Goal: Transaction & Acquisition: Obtain resource

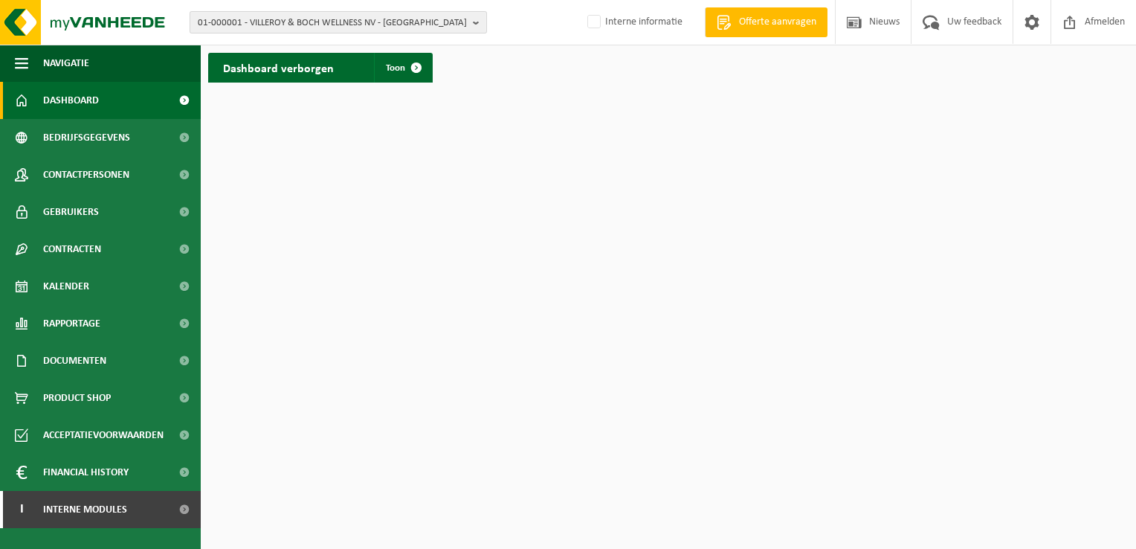
click at [227, 21] on span "01-000001 - VILLEROY & BOCH WELLNESS NV - ROESELARE" at bounding box center [332, 23] width 269 height 22
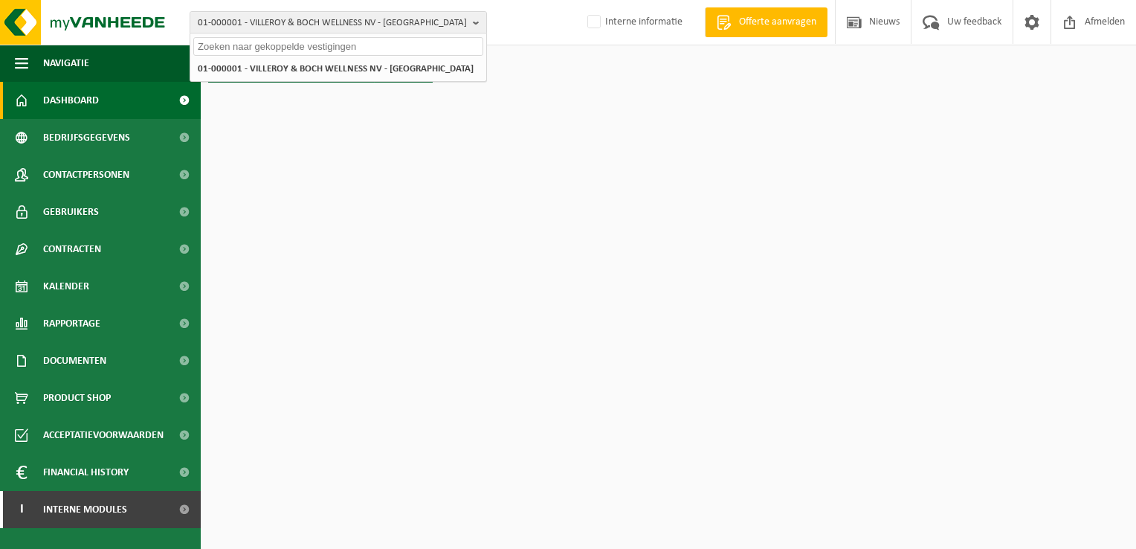
paste input "10-770620"
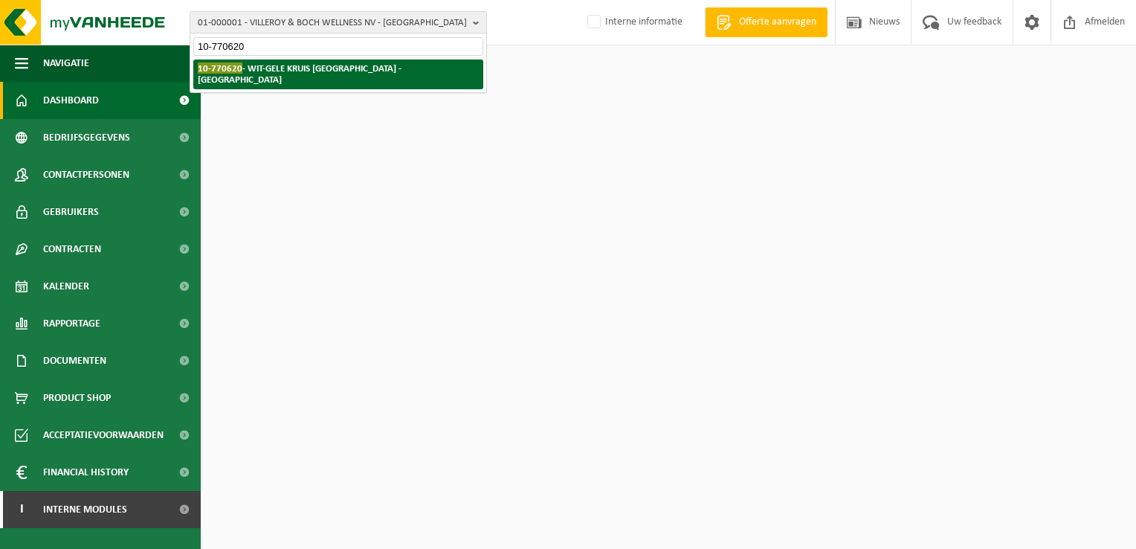
type input "10-770620"
click at [288, 71] on strong "10-770620 - WIT-GELE KRUIS OOST-VLAANDEREN - LEDEBERG" at bounding box center [300, 73] width 204 height 22
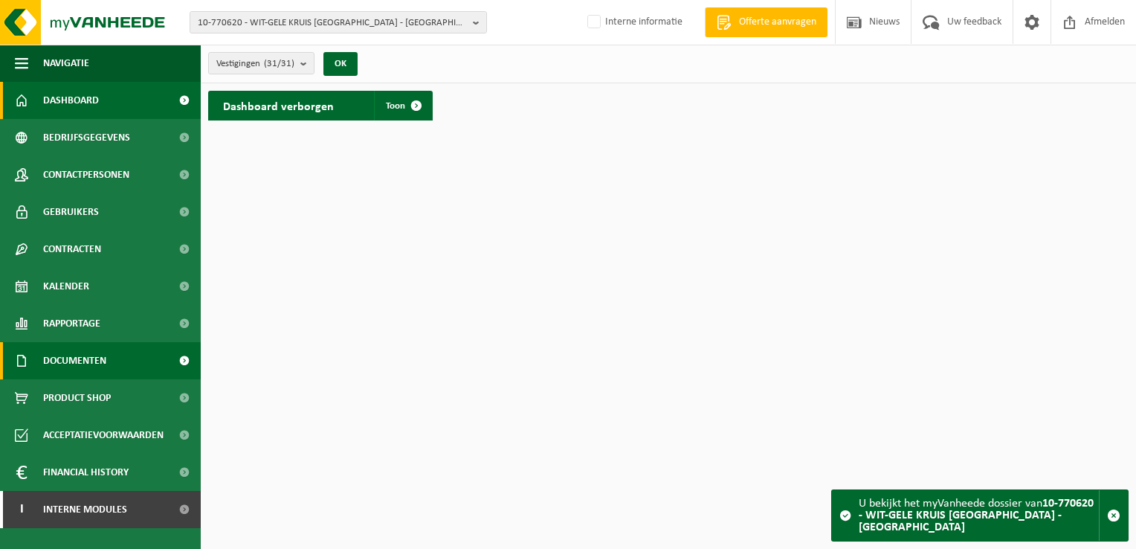
click at [65, 364] on span "Documenten" at bounding box center [74, 360] width 63 height 37
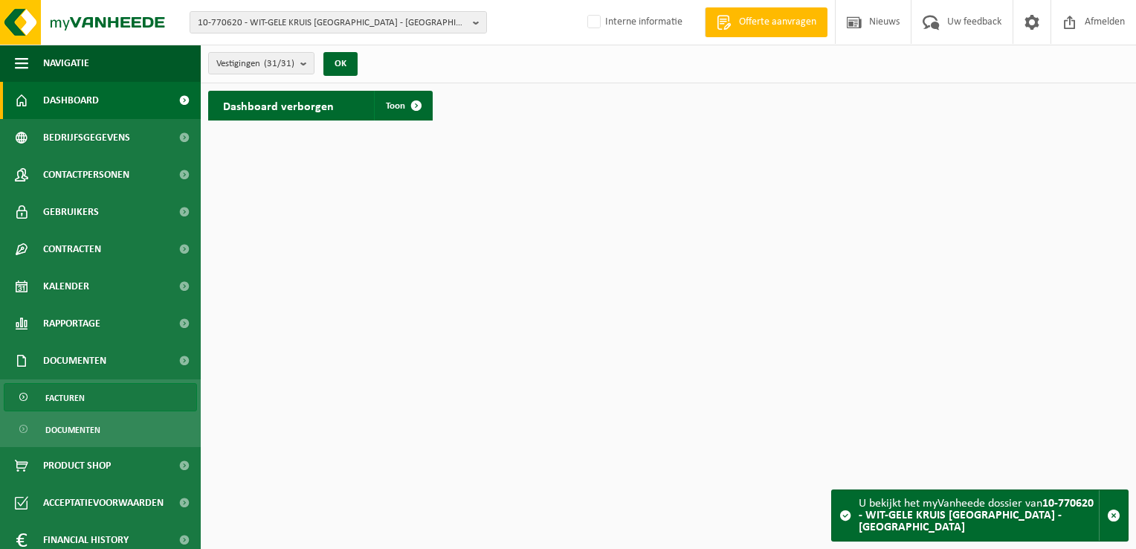
click at [91, 392] on link "Facturen" at bounding box center [100, 397] width 193 height 28
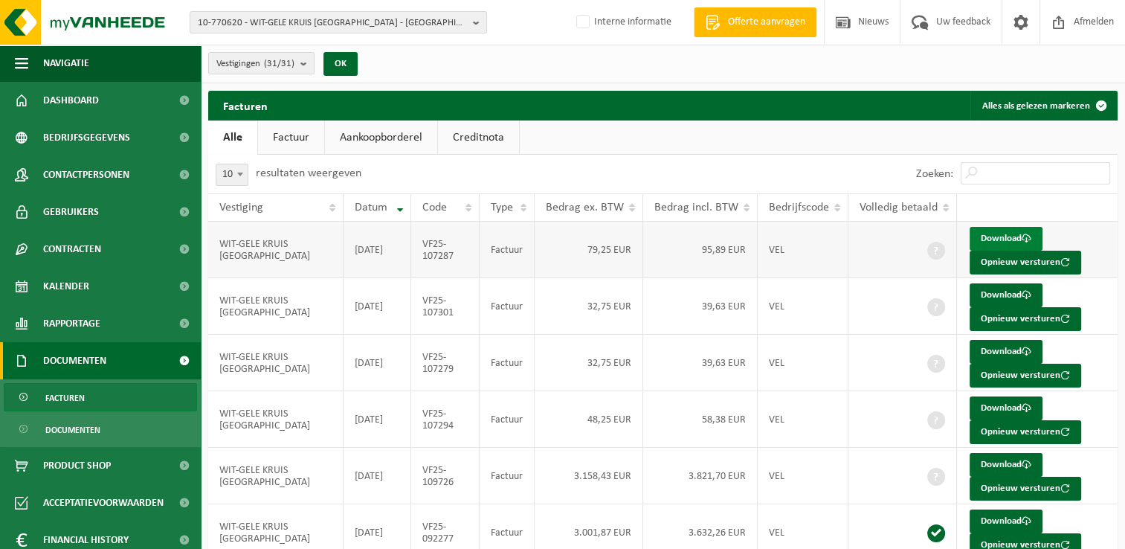
click at [983, 235] on link "Download" at bounding box center [1005, 239] width 73 height 24
click at [307, 30] on span "10-770620 - WIT-GELE KRUIS OOST-VLAANDEREN - LEDEBERG" at bounding box center [332, 23] width 269 height 22
paste input "01-086529"
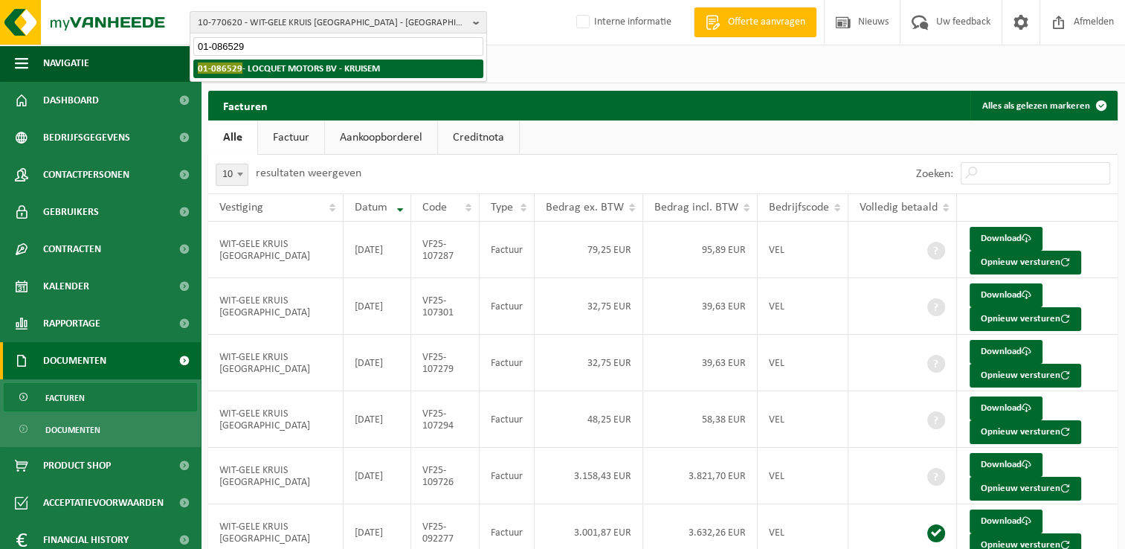
type input "01-086529"
click at [249, 73] on strong "01-086529 - LOCQUET MOTORS BV - KRUISEM" at bounding box center [289, 67] width 182 height 11
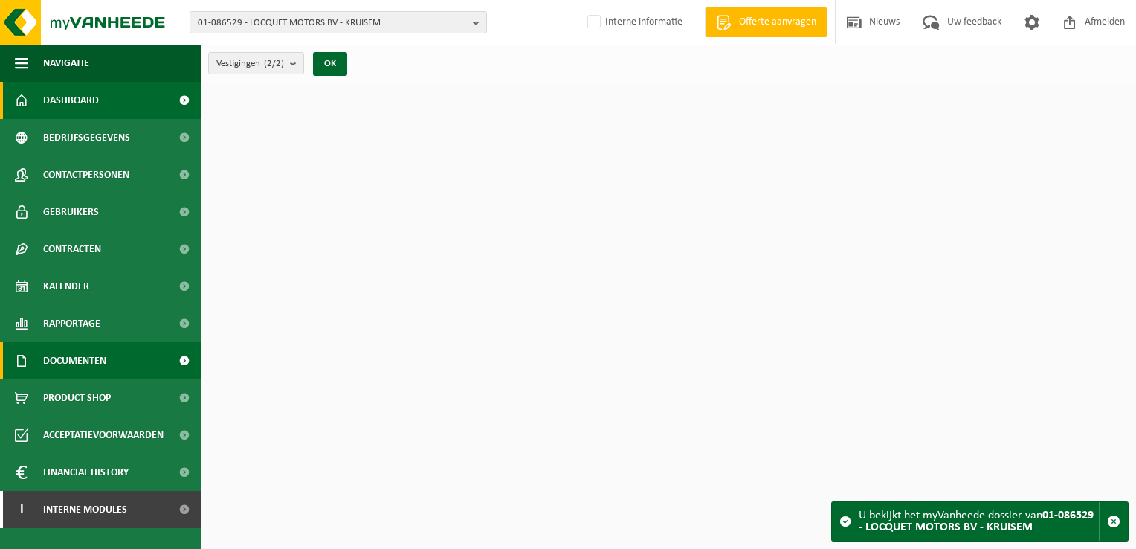
click at [74, 361] on span "Documenten" at bounding box center [74, 360] width 63 height 37
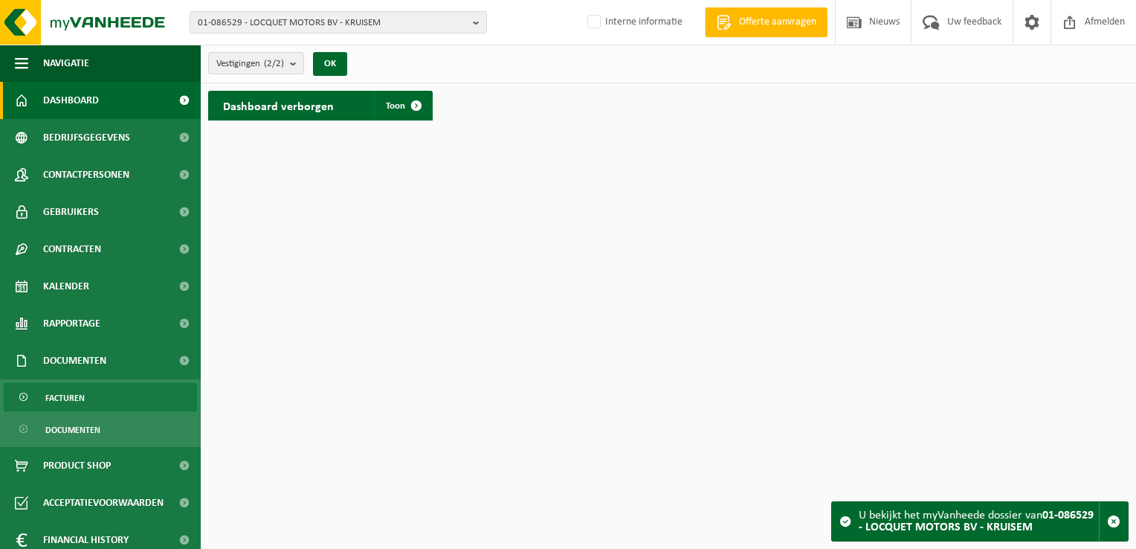
click at [72, 398] on span "Facturen" at bounding box center [64, 398] width 39 height 28
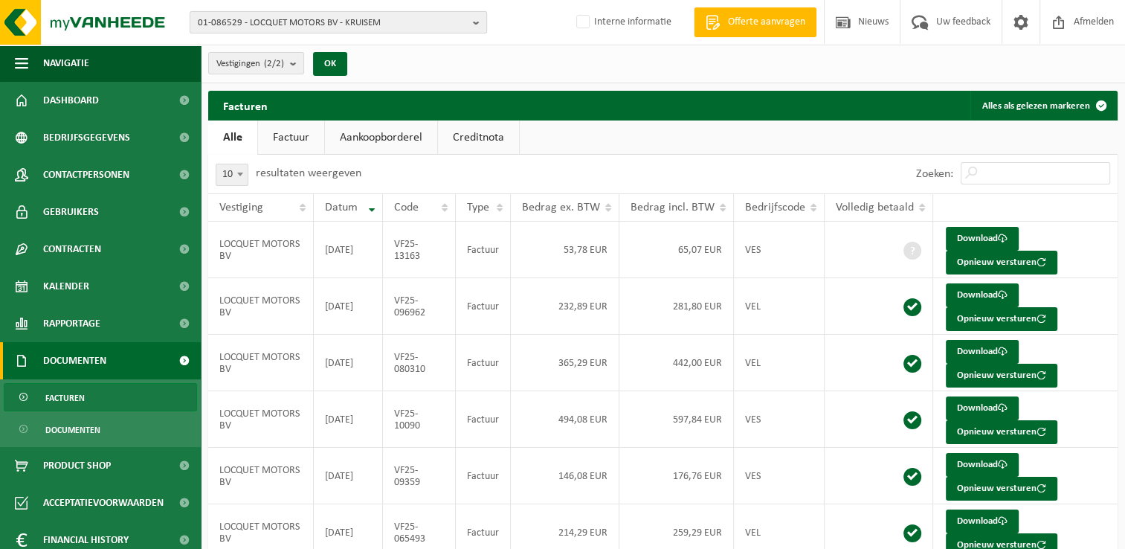
click at [282, 24] on span "01-086529 - LOCQUET MOTORS BV - KRUISEM" at bounding box center [332, 23] width 269 height 22
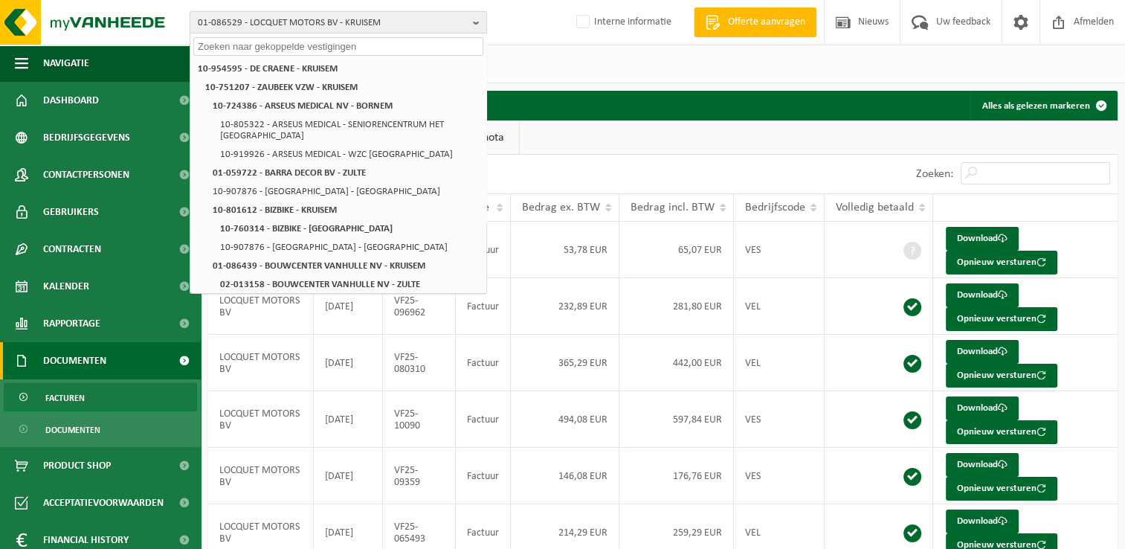
paste input "10-885795"
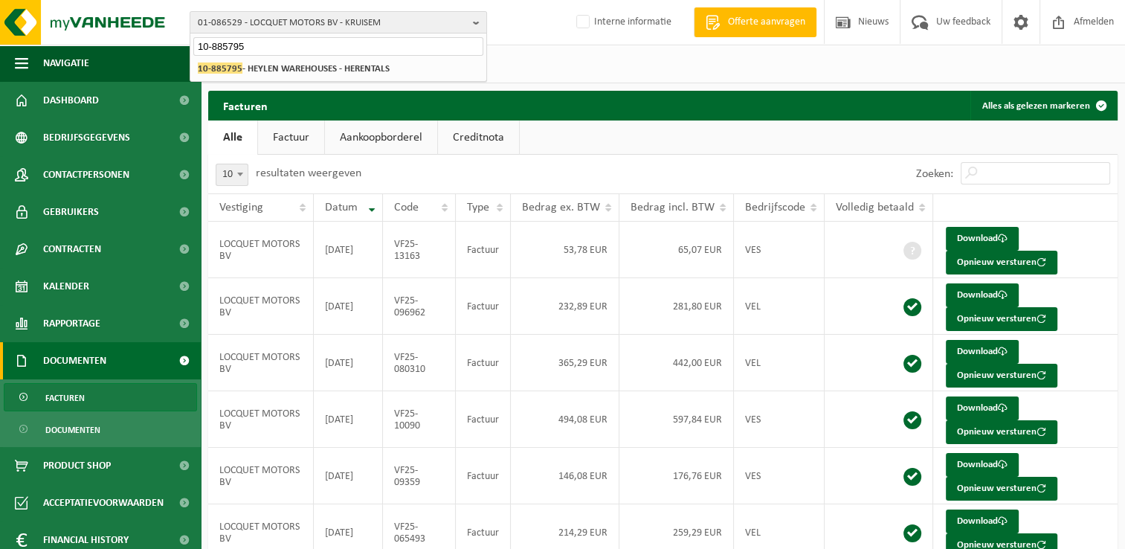
type input "10-885795"
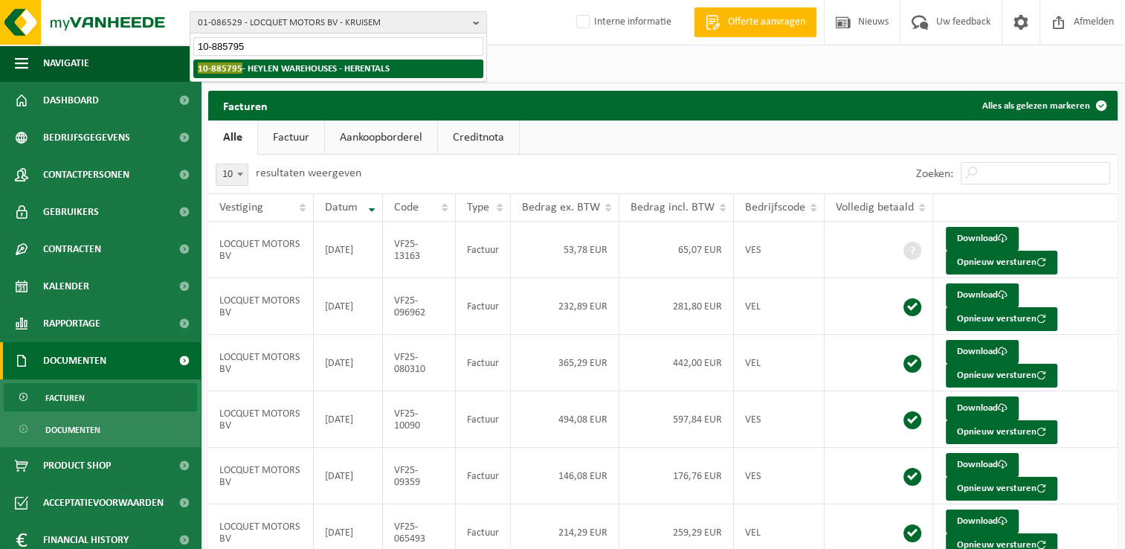
click at [248, 70] on strong "10-885795 - HEYLEN WAREHOUSES - HERENTALS" at bounding box center [294, 67] width 192 height 11
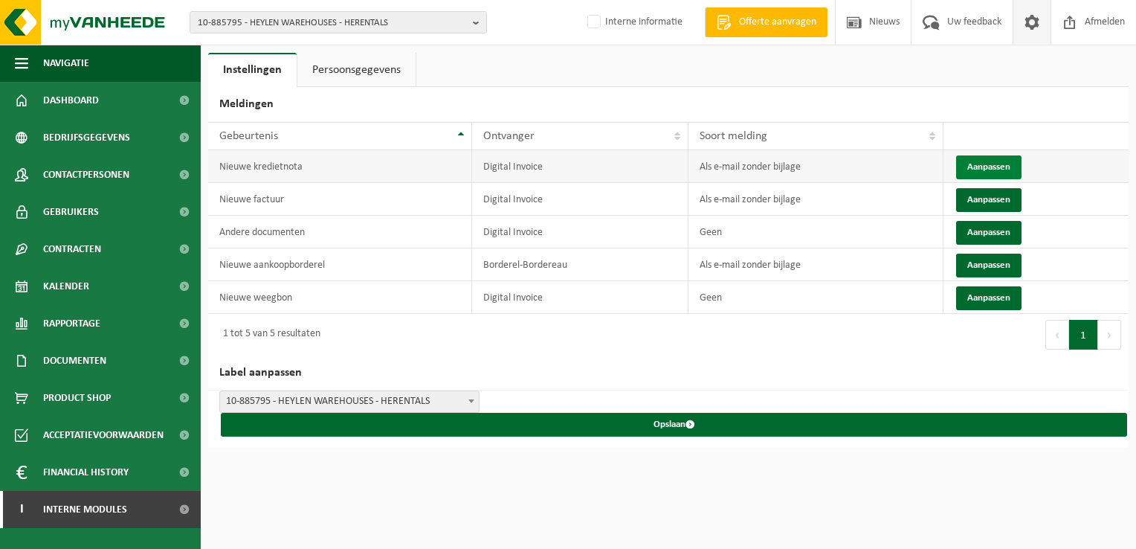
click at [977, 158] on button "Aanpassen" at bounding box center [988, 167] width 65 height 24
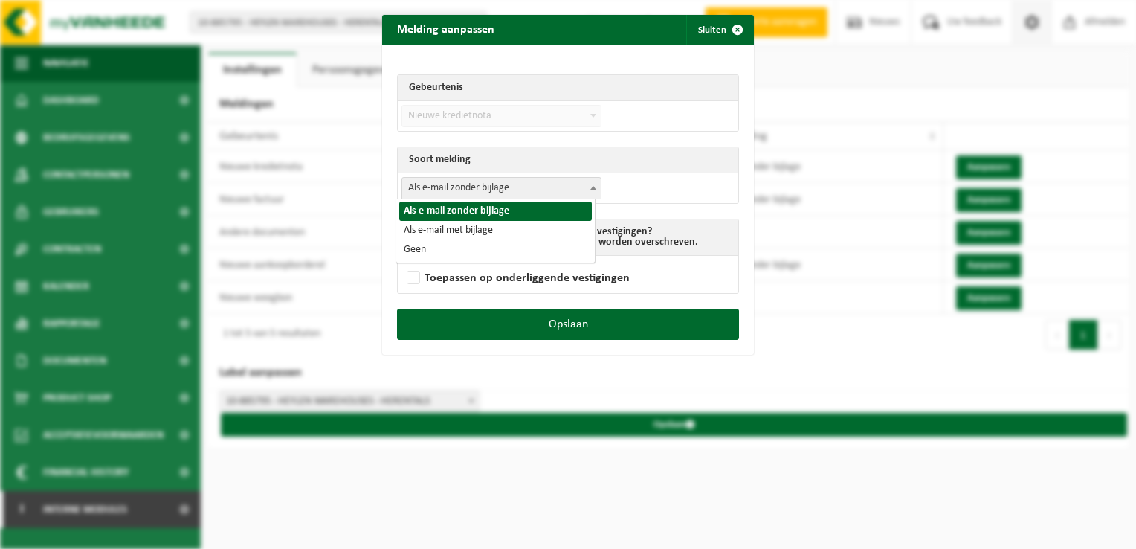
click at [509, 178] on span "Als e-mail zonder bijlage" at bounding box center [501, 188] width 198 height 21
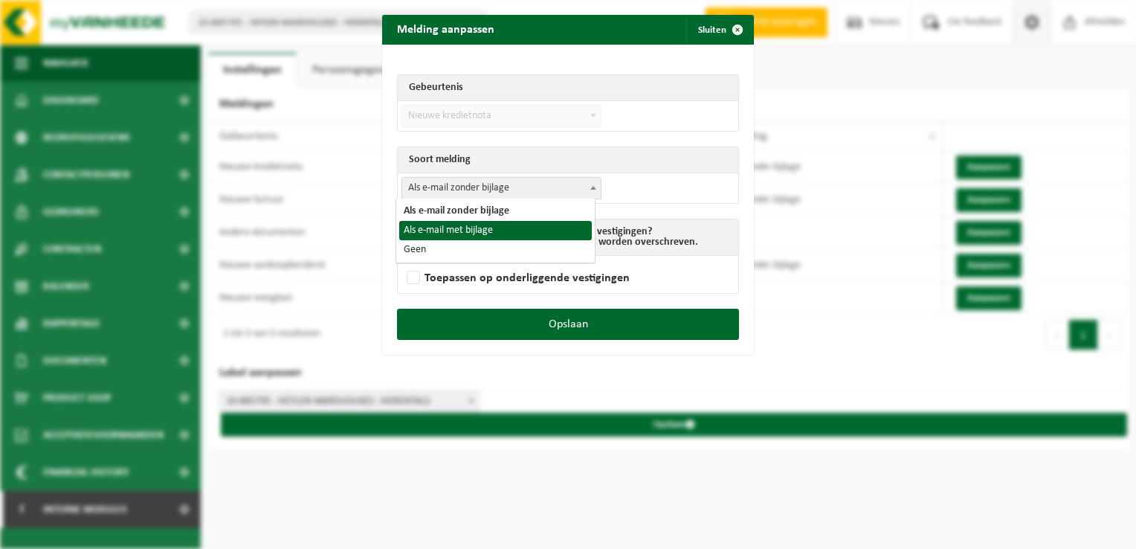
select select "3"
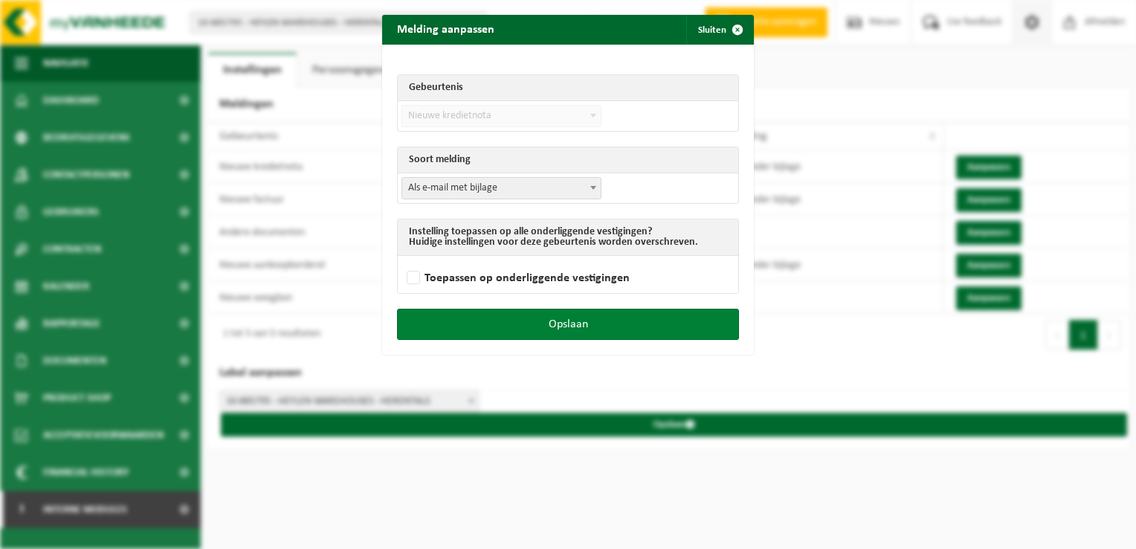
click at [643, 319] on button "Opslaan" at bounding box center [568, 323] width 342 height 31
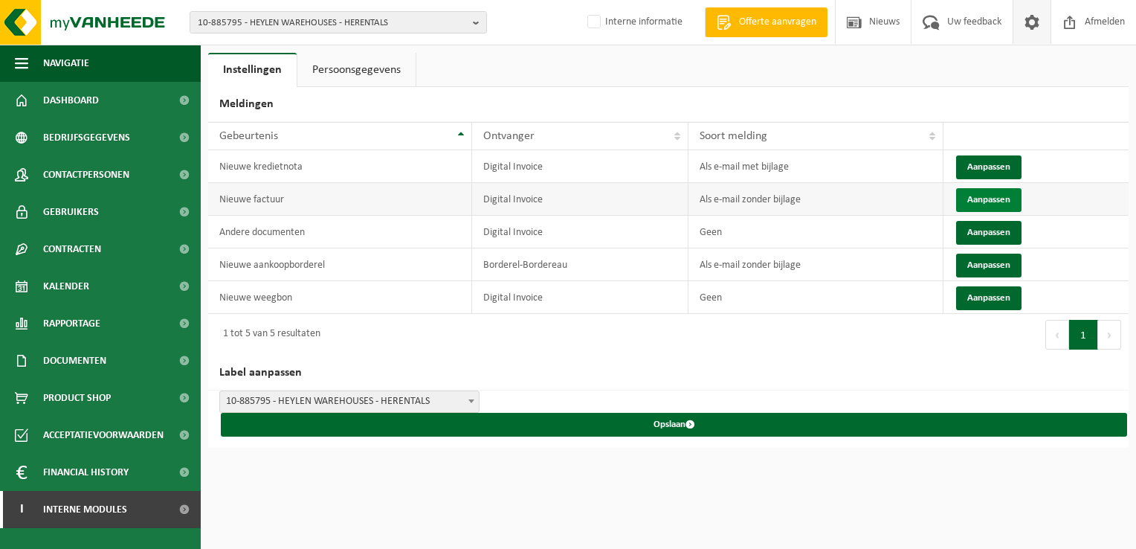
click at [988, 201] on button "Aanpassen" at bounding box center [988, 200] width 65 height 24
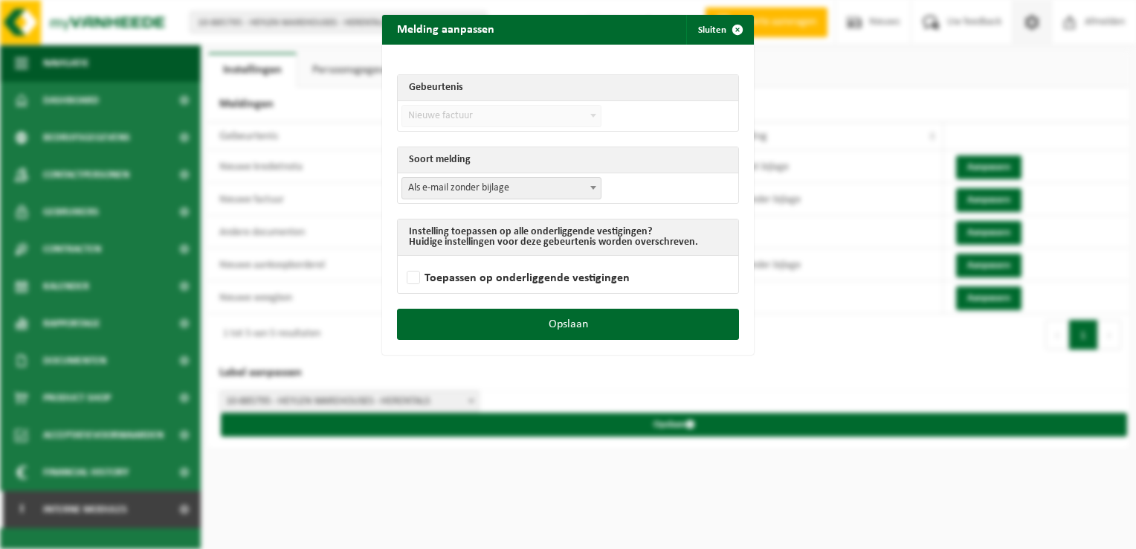
click at [482, 195] on span "Als e-mail zonder bijlage" at bounding box center [501, 188] width 198 height 21
select select "3"
drag, startPoint x: 630, startPoint y: 326, endPoint x: 801, endPoint y: 279, distance: 177.3
click at [632, 326] on button "Opslaan" at bounding box center [568, 323] width 342 height 31
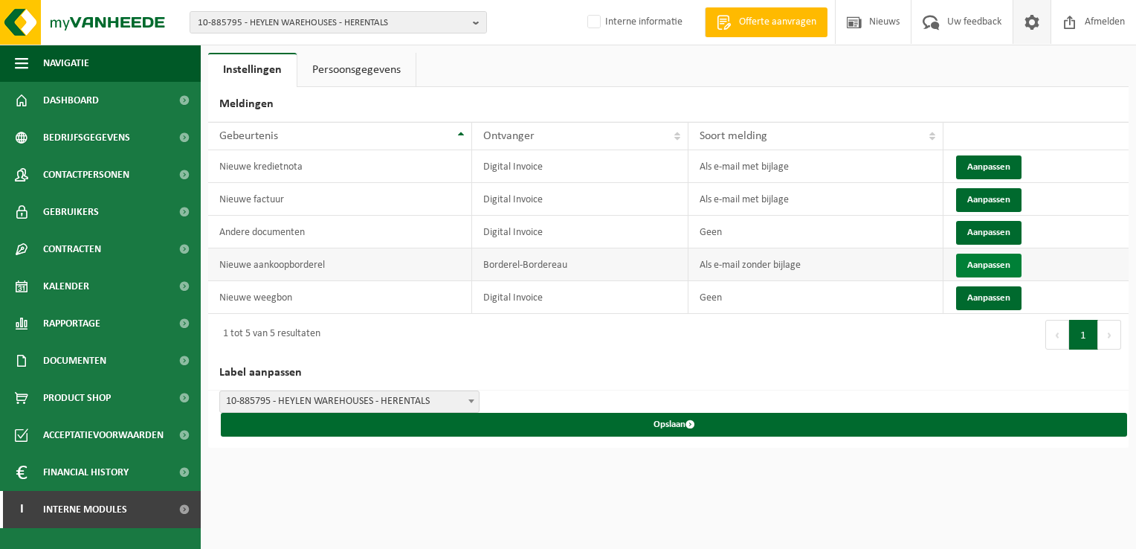
click at [974, 269] on button "Aanpassen" at bounding box center [988, 265] width 65 height 24
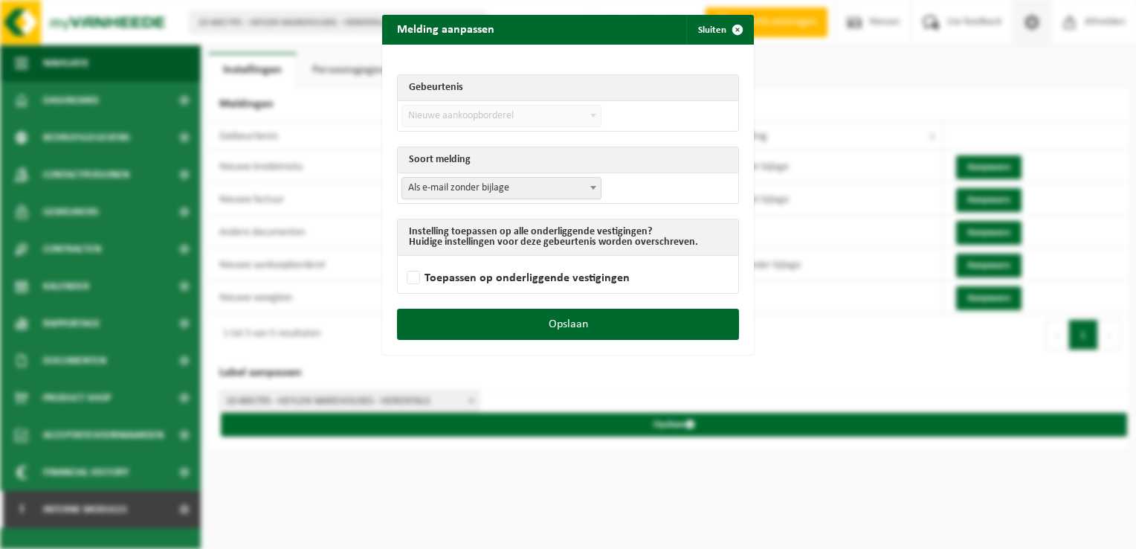
click at [451, 182] on span "Als e-mail zonder bijlage" at bounding box center [501, 188] width 198 height 21
select select "3"
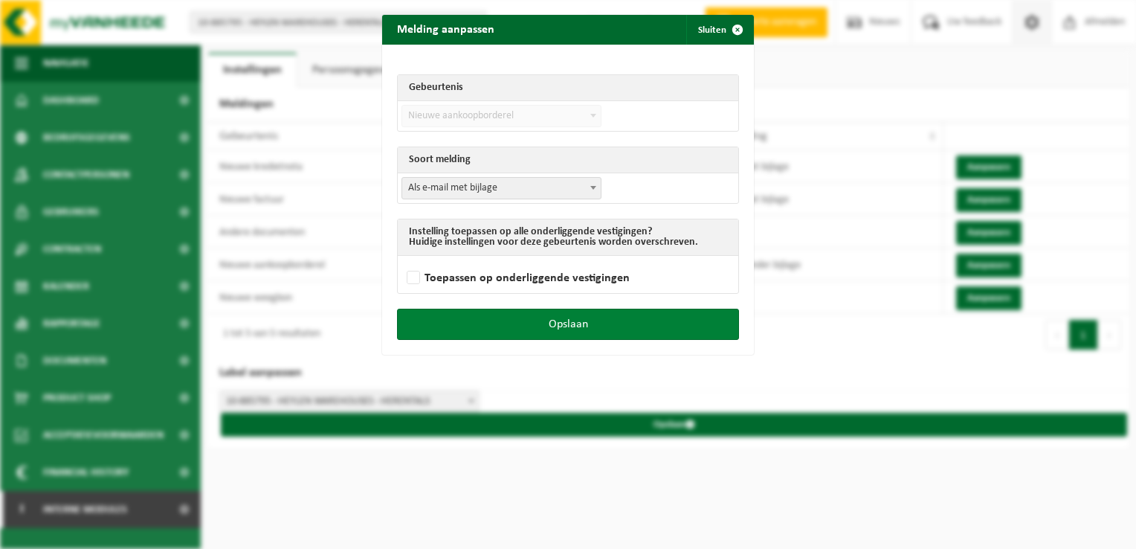
click at [618, 333] on button "Opslaan" at bounding box center [568, 323] width 342 height 31
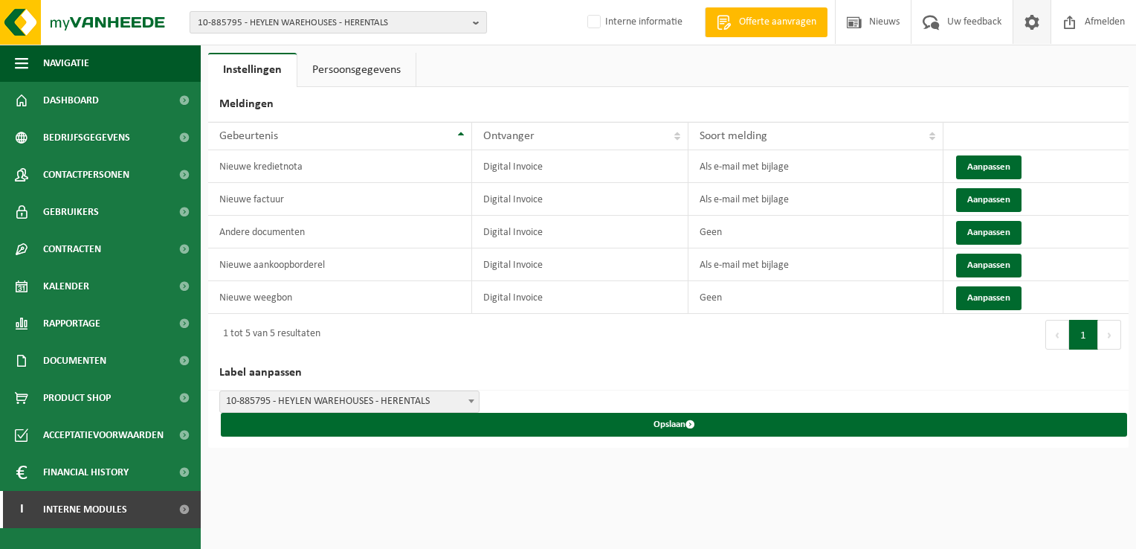
click at [207, 21] on span "10-885795 - HEYLEN WAREHOUSES - HERENTALS" at bounding box center [332, 23] width 269 height 22
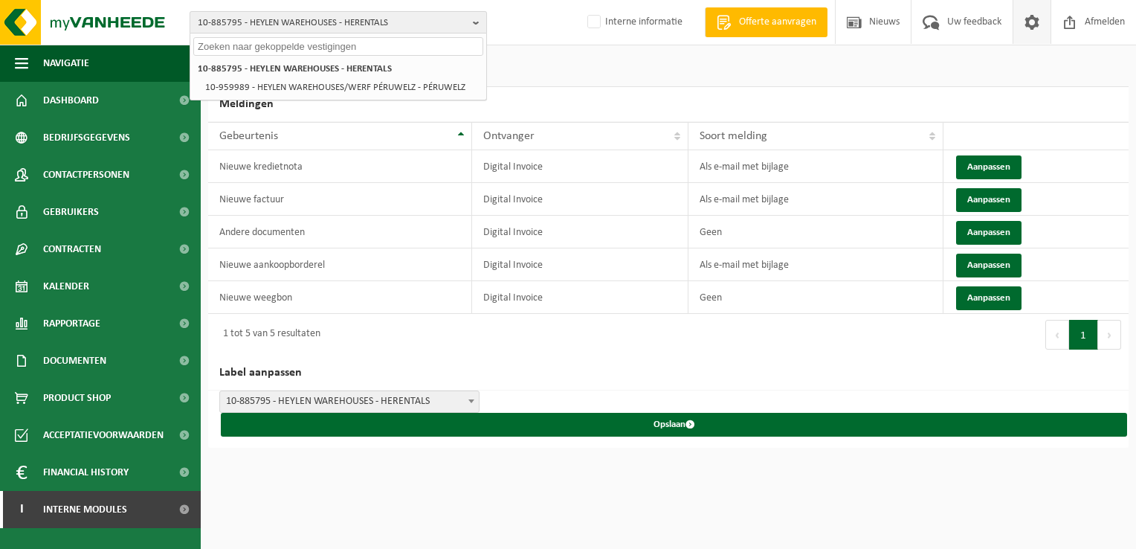
paste input "10-911595"
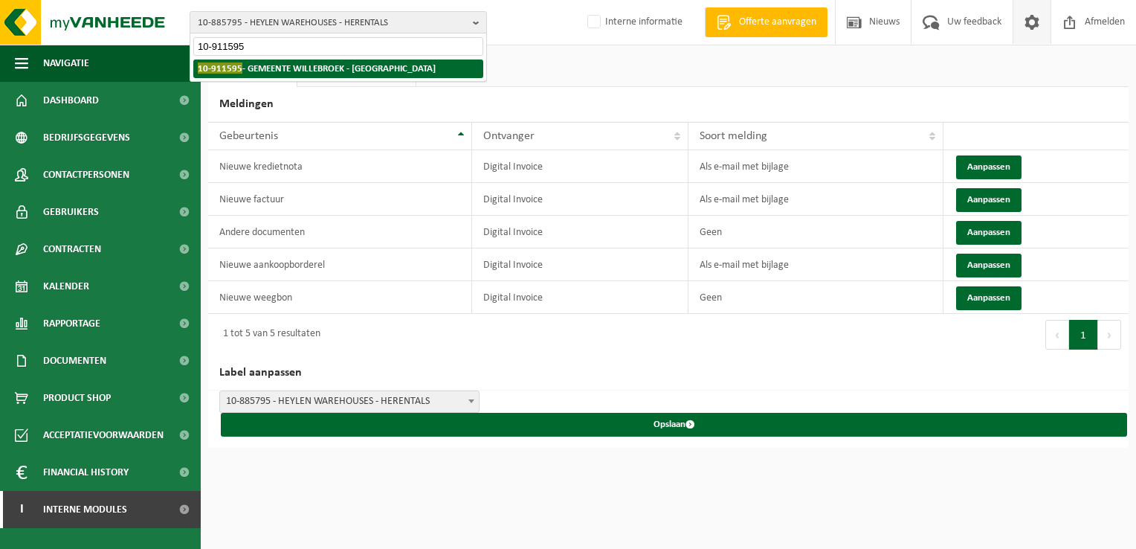
type input "10-911595"
click at [256, 71] on strong "10-911595 - GEMEENTE WILLEBROEK - WILLEBROEK" at bounding box center [317, 67] width 238 height 11
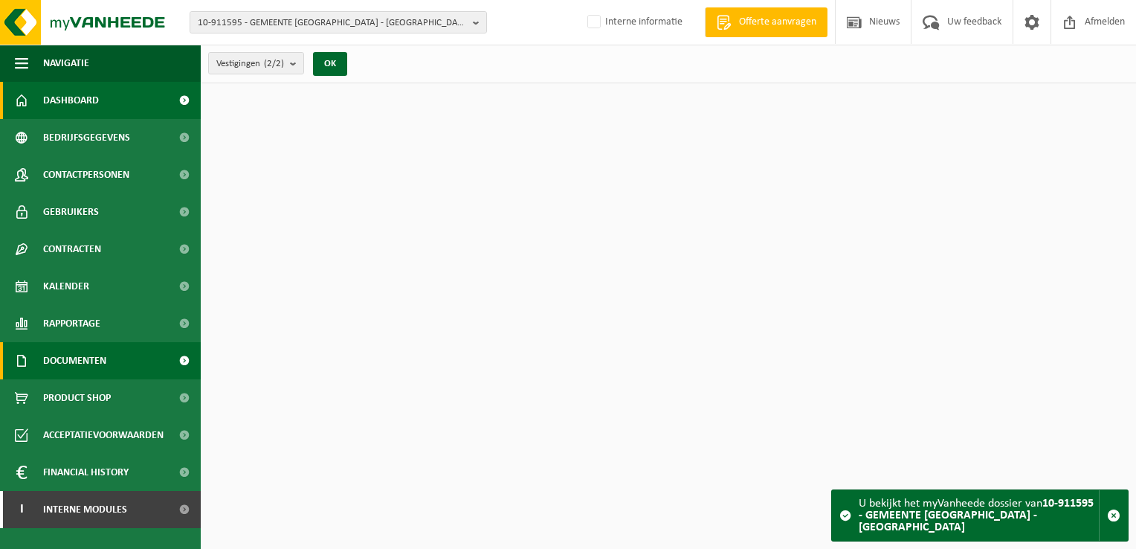
click at [95, 365] on span "Documenten" at bounding box center [74, 360] width 63 height 37
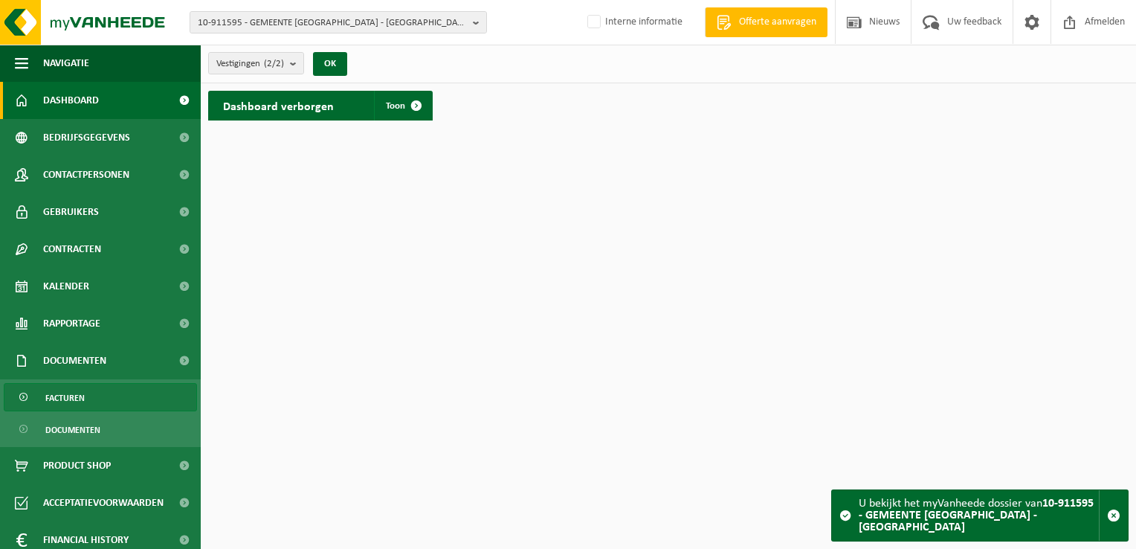
click at [88, 389] on link "Facturen" at bounding box center [100, 397] width 193 height 28
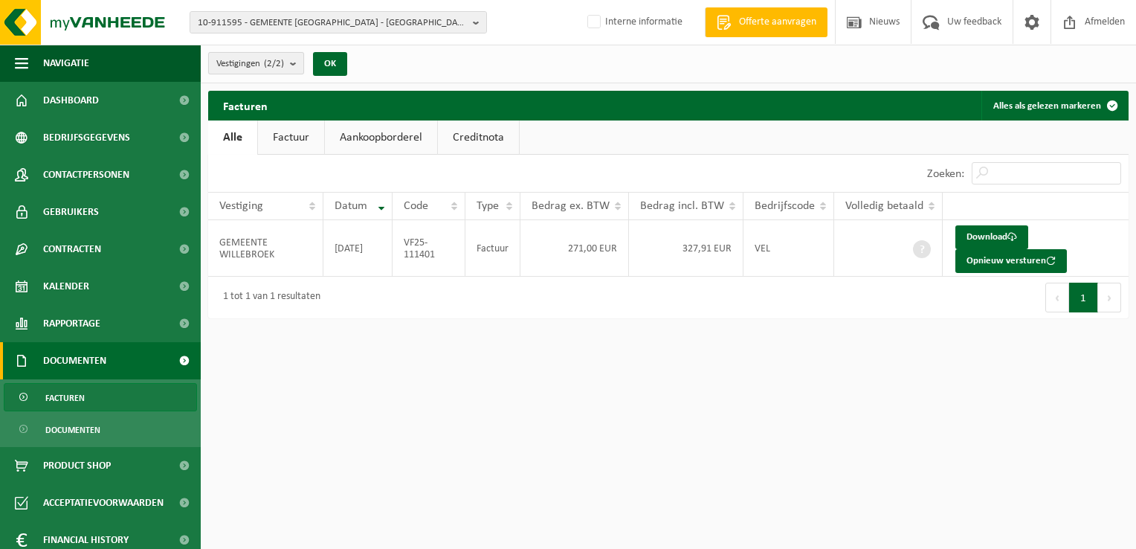
click at [236, 64] on span "Vestigingen (2/2)" at bounding box center [250, 64] width 68 height 22
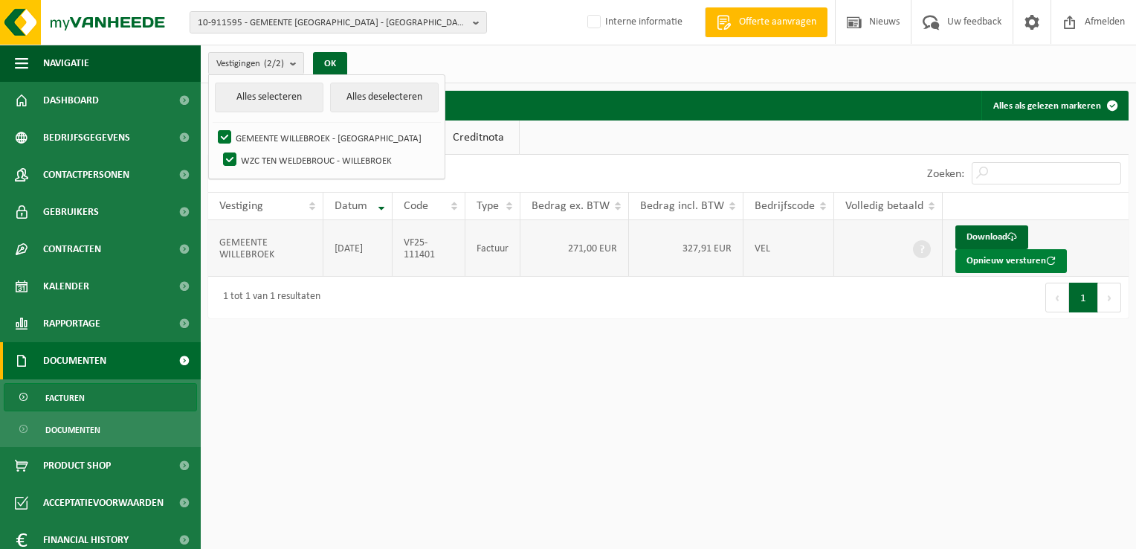
click at [975, 261] on button "Opnieuw versturen" at bounding box center [1010, 261] width 111 height 24
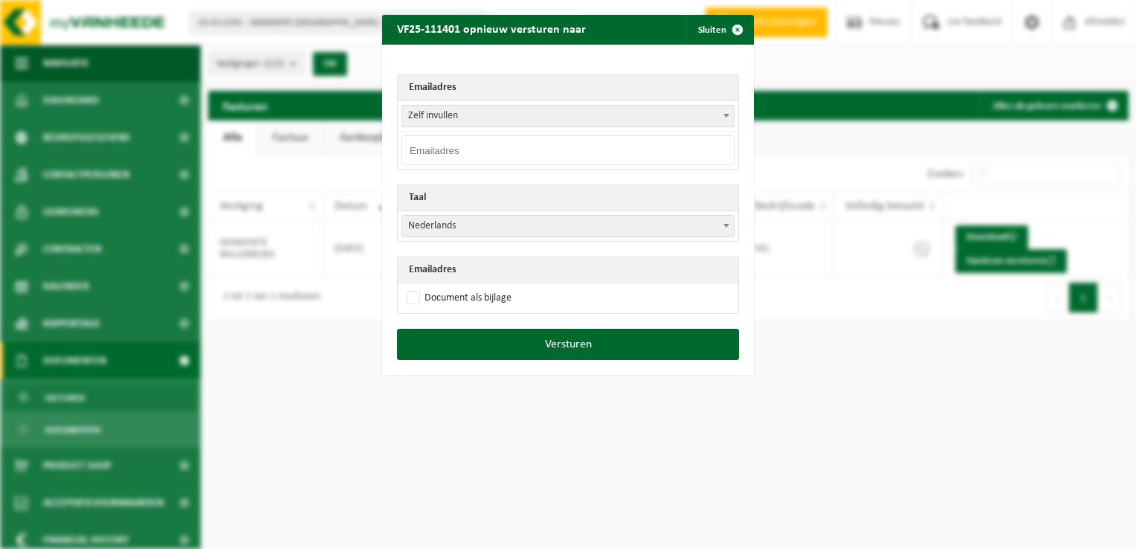
click at [438, 147] on input "email" at bounding box center [567, 150] width 333 height 30
paste input "anitta.valkenborghs@willebroek.be"
click at [418, 146] on input "anitta.valkenborghs@willebroek.be" at bounding box center [567, 150] width 333 height 30
type input "anita.valkenborghs@willebroek.be"
click at [410, 302] on label "Document als bijlage" at bounding box center [458, 298] width 108 height 22
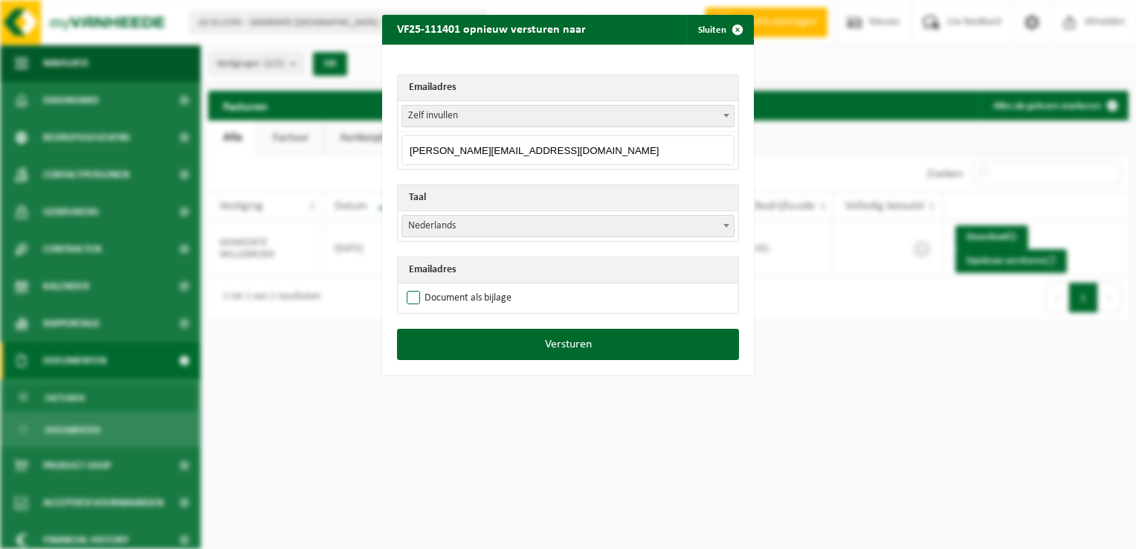
click at [410, 287] on input "Document als bijlage" at bounding box center [587, 286] width 372 height 1
checkbox input "true"
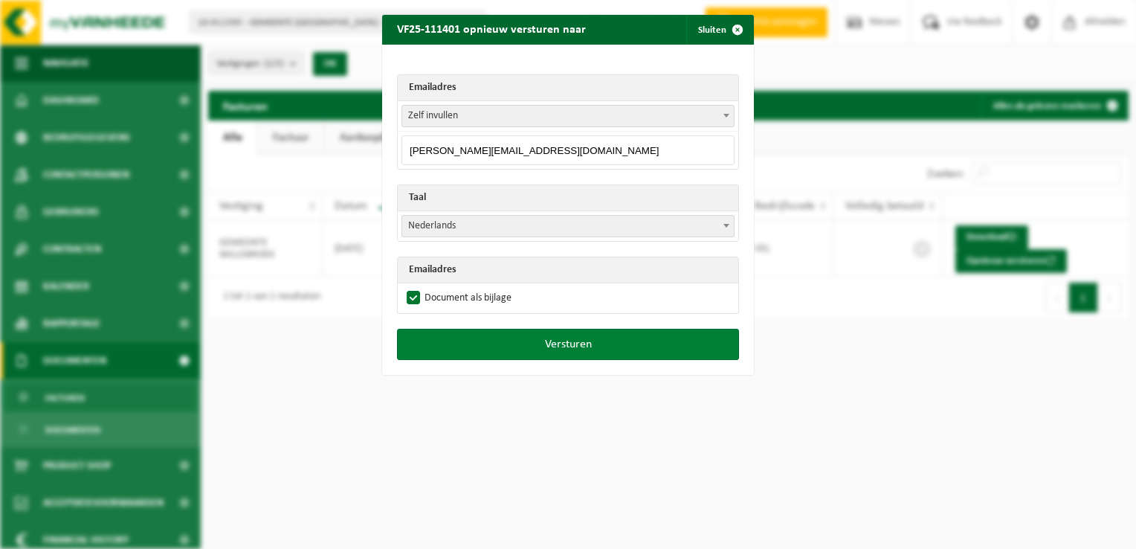
click at [506, 352] on button "Versturen" at bounding box center [568, 344] width 342 height 31
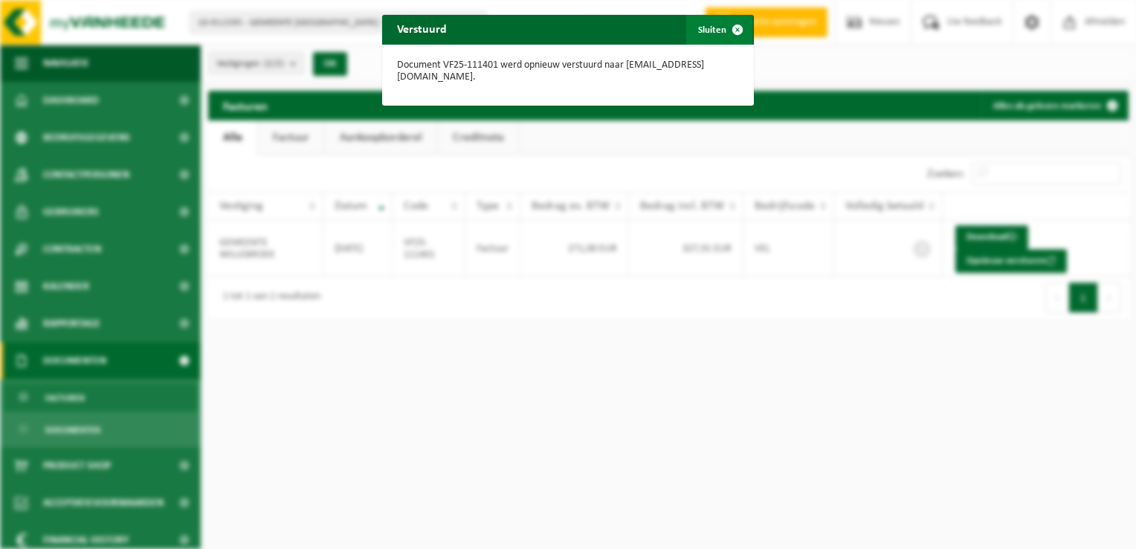
click at [735, 31] on span "button" at bounding box center [737, 30] width 30 height 30
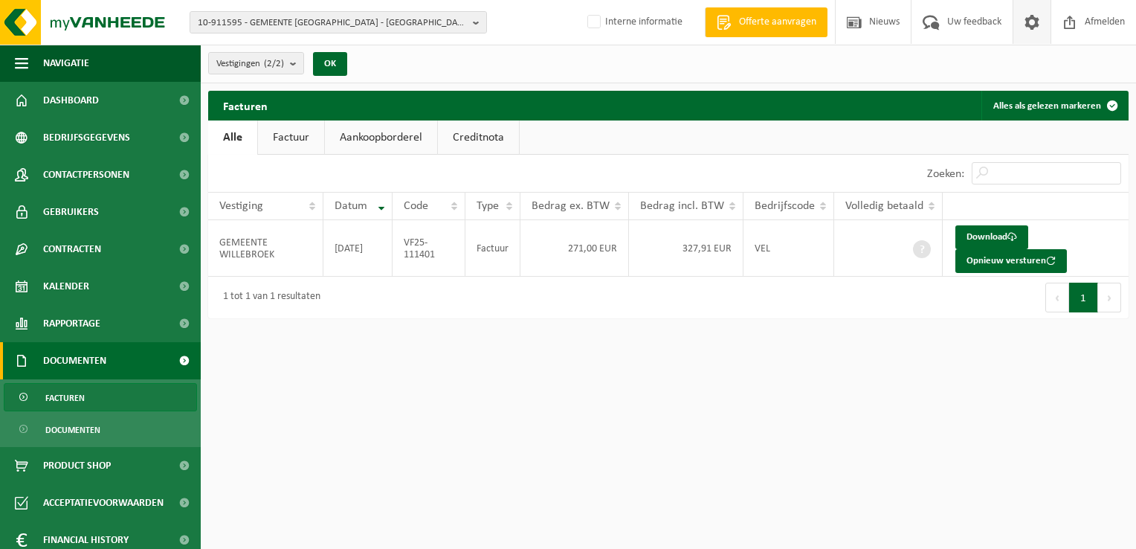
click at [1032, 22] on span at bounding box center [1032, 22] width 22 height 44
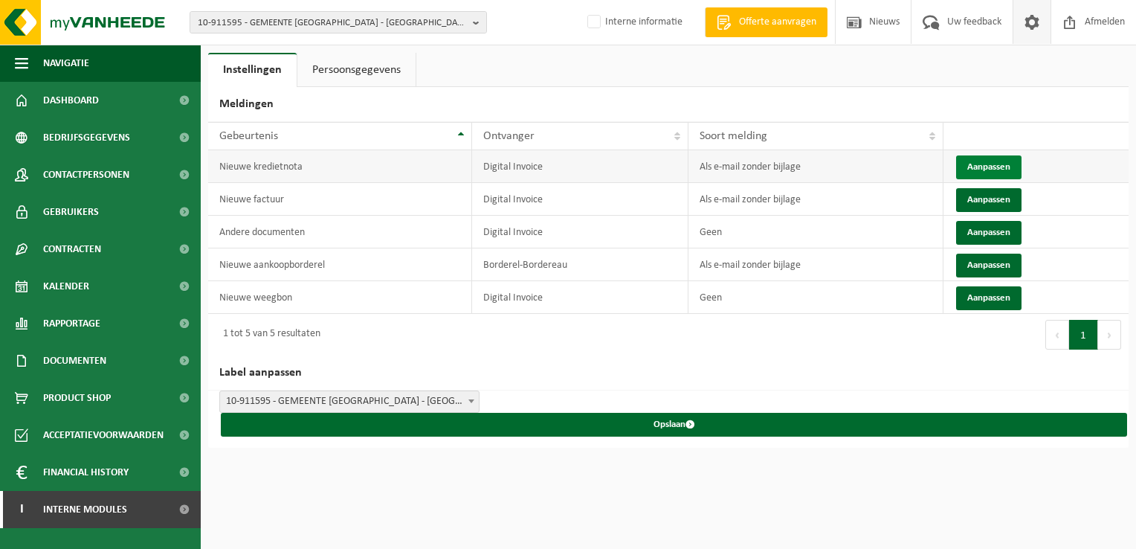
click at [1003, 162] on button "Aanpassen" at bounding box center [988, 167] width 65 height 24
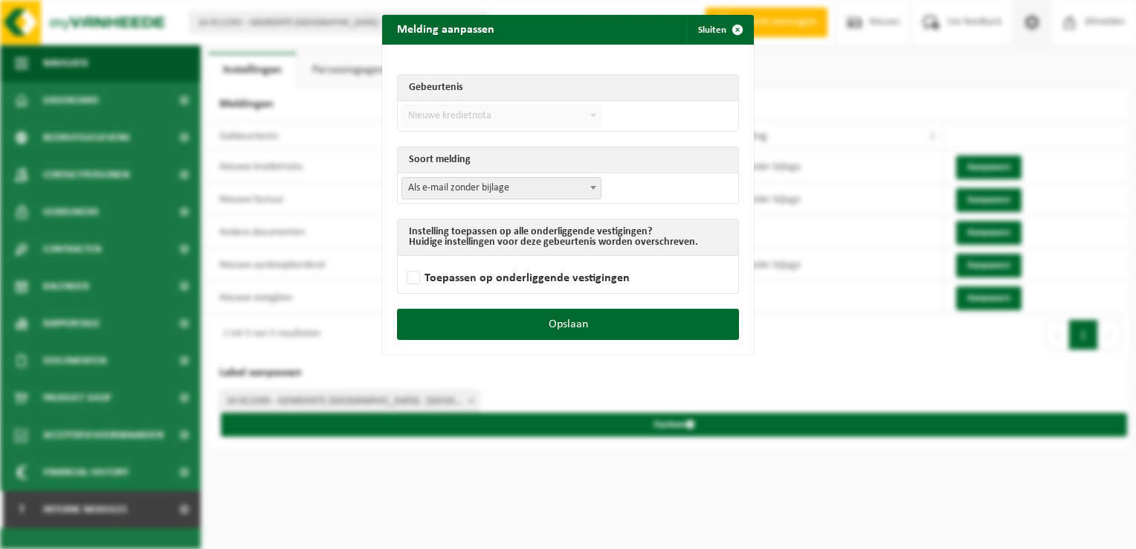
click at [461, 189] on span "Als e-mail zonder bijlage" at bounding box center [501, 188] width 198 height 21
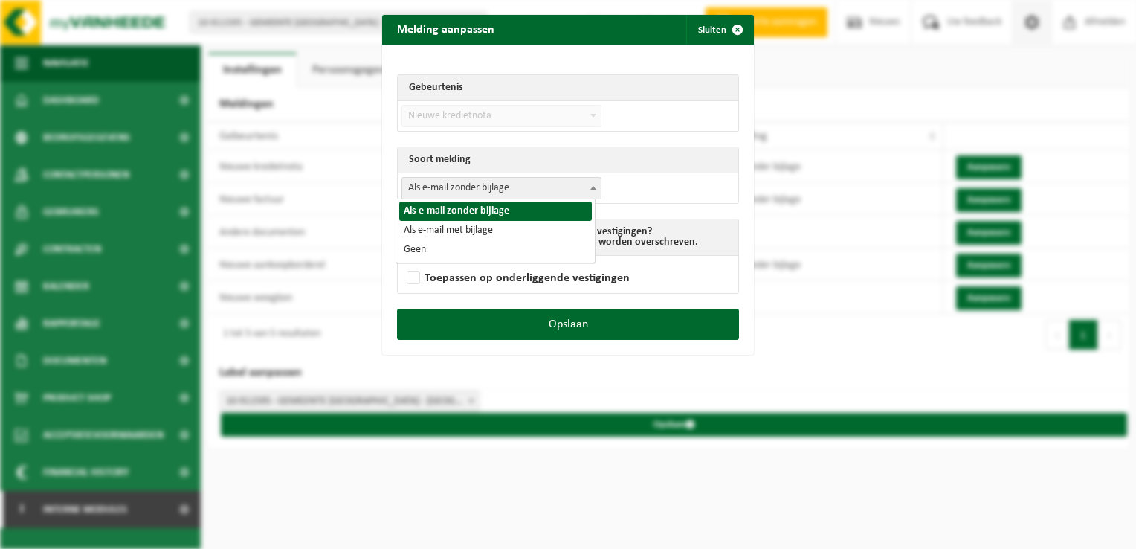
select select "3"
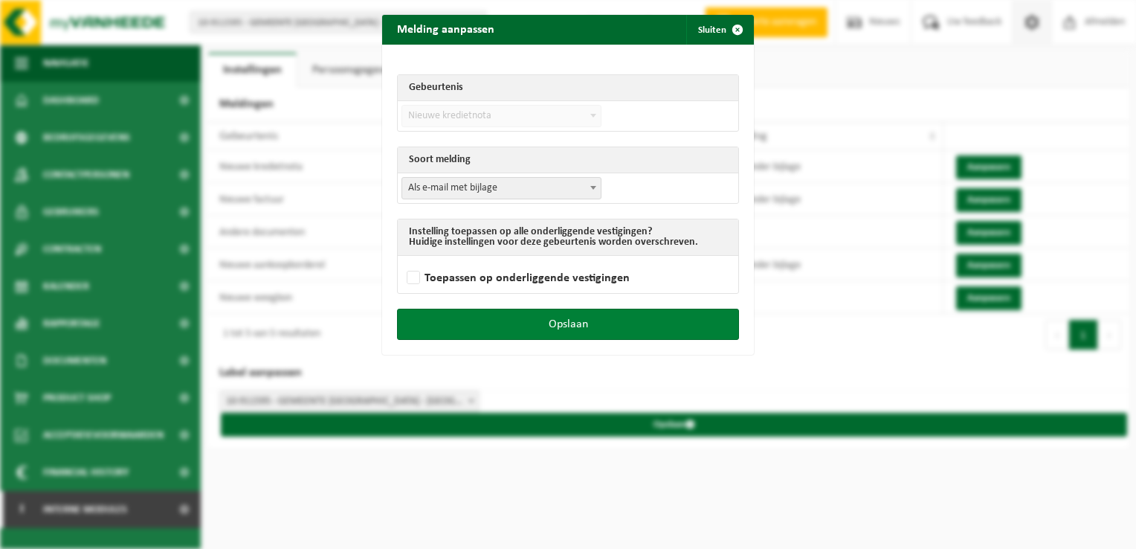
click at [601, 311] on button "Opslaan" at bounding box center [568, 323] width 342 height 31
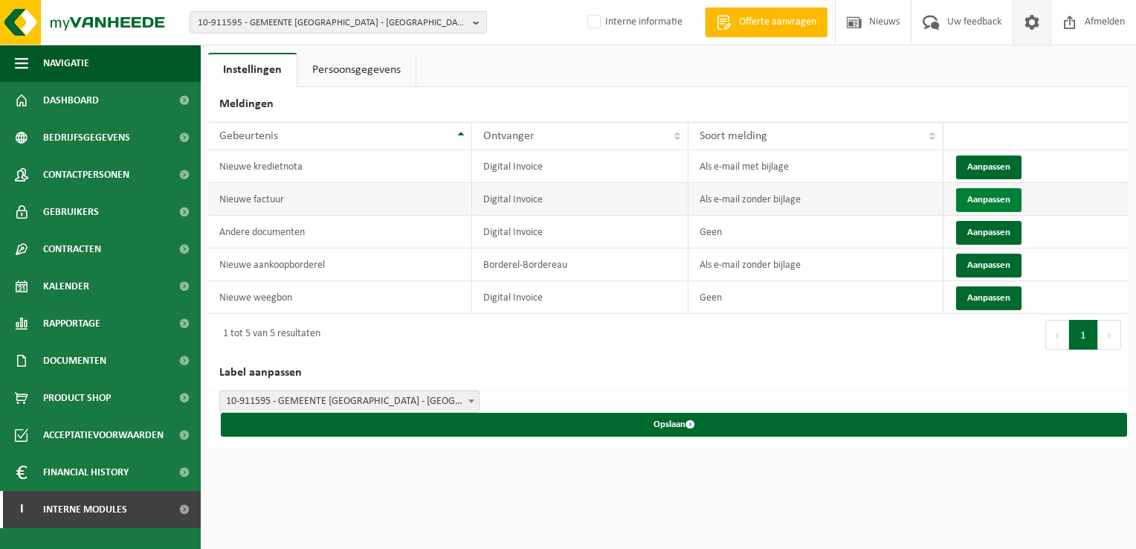
click at [981, 200] on button "Aanpassen" at bounding box center [988, 200] width 65 height 24
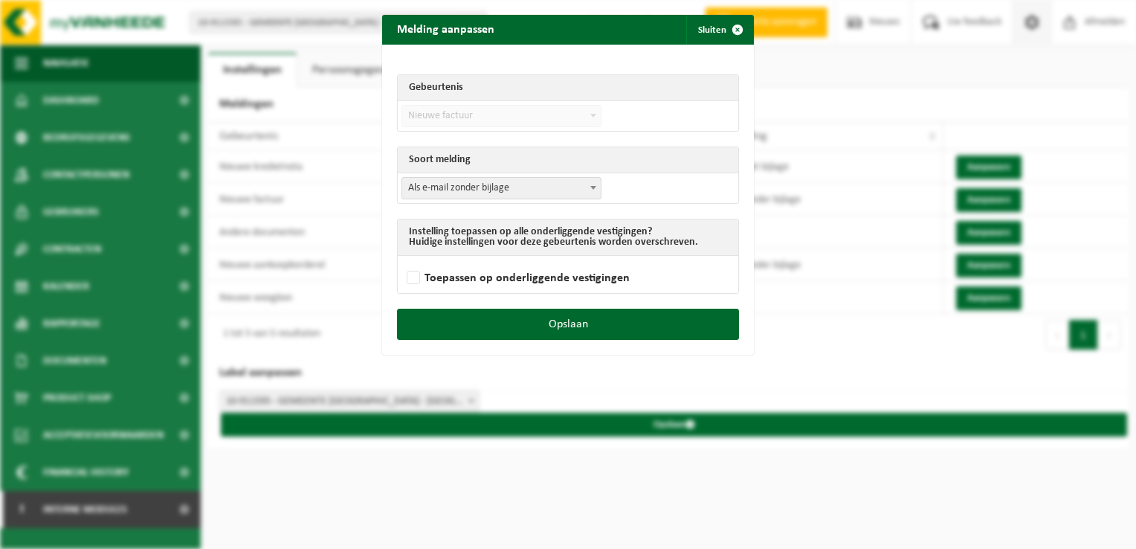
click at [438, 195] on span "Als e-mail zonder bijlage" at bounding box center [501, 188] width 198 height 21
drag, startPoint x: 459, startPoint y: 231, endPoint x: 555, endPoint y: 279, distance: 107.7
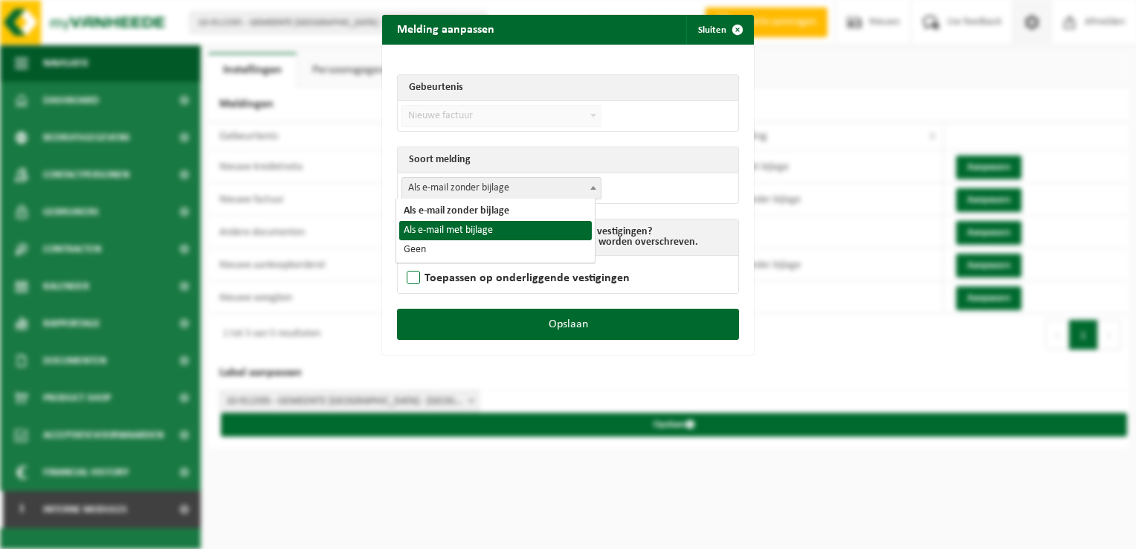
select select "3"
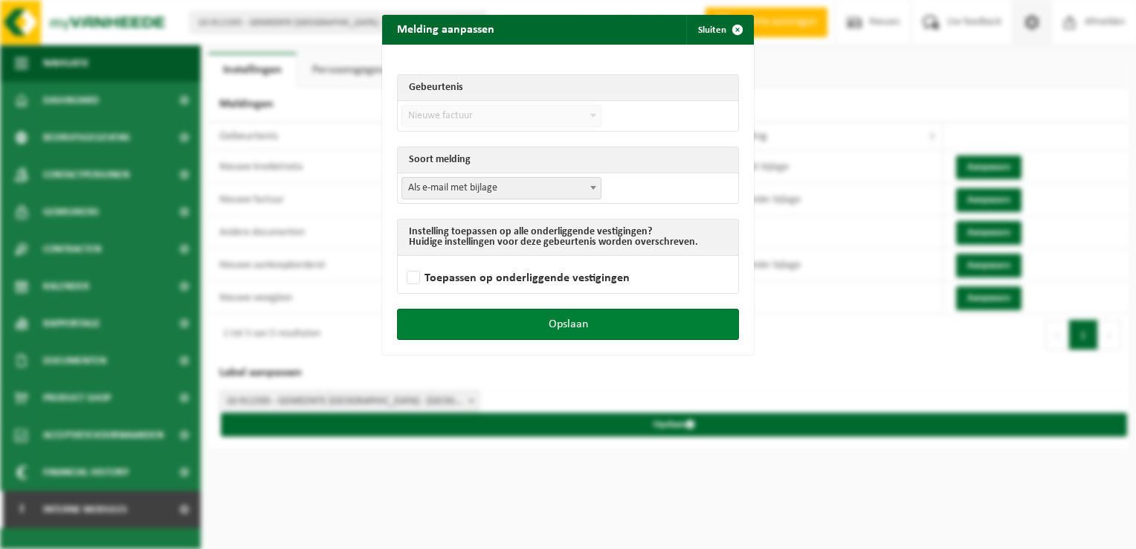
click at [637, 316] on button "Opslaan" at bounding box center [568, 323] width 342 height 31
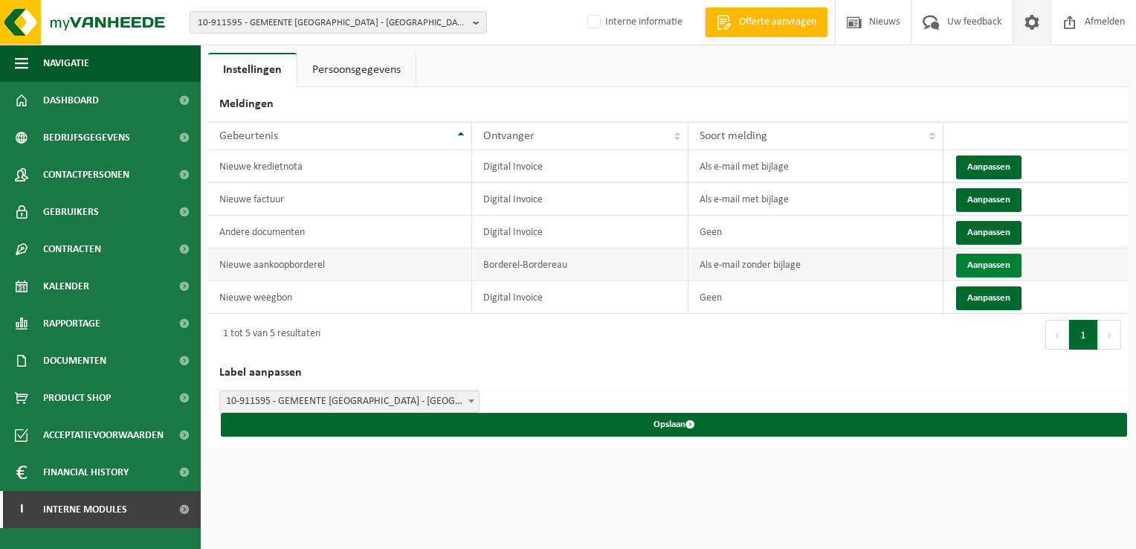
click at [979, 268] on button "Aanpassen" at bounding box center [988, 265] width 65 height 24
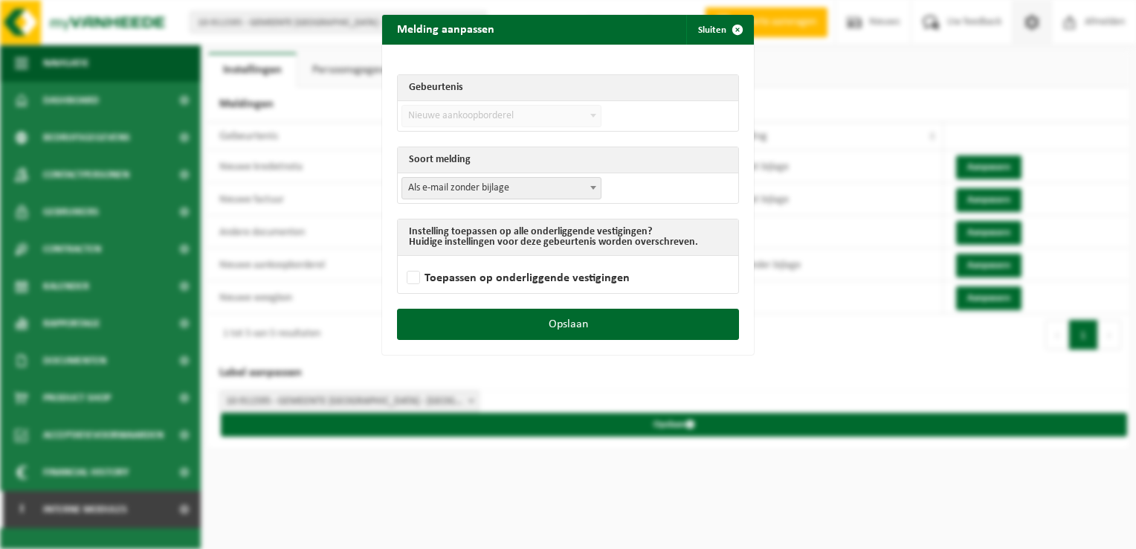
click at [484, 187] on span "Als e-mail zonder bijlage" at bounding box center [501, 188] width 198 height 21
select select "3"
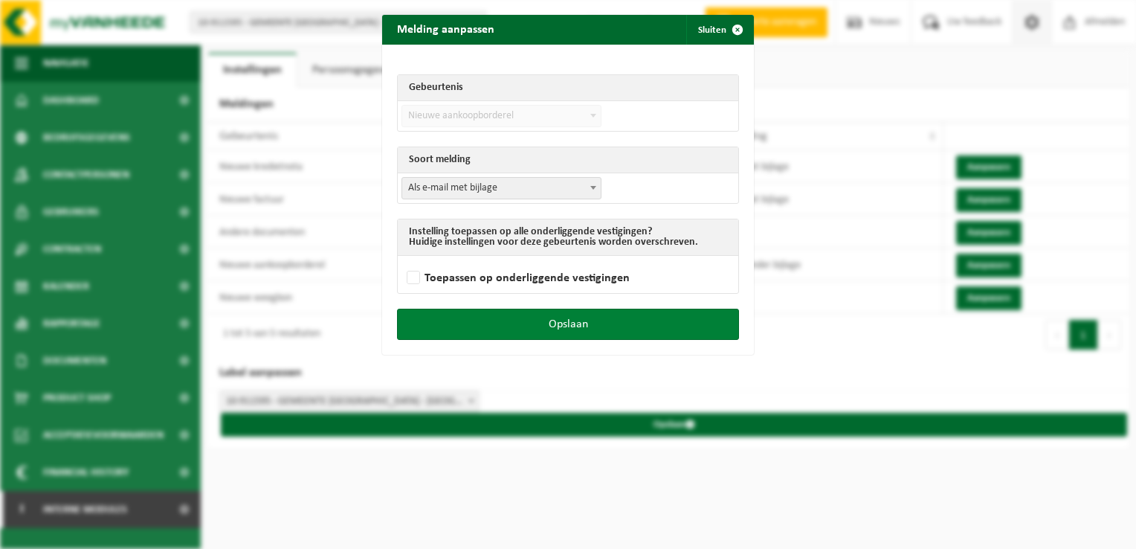
click at [618, 329] on button "Opslaan" at bounding box center [568, 323] width 342 height 31
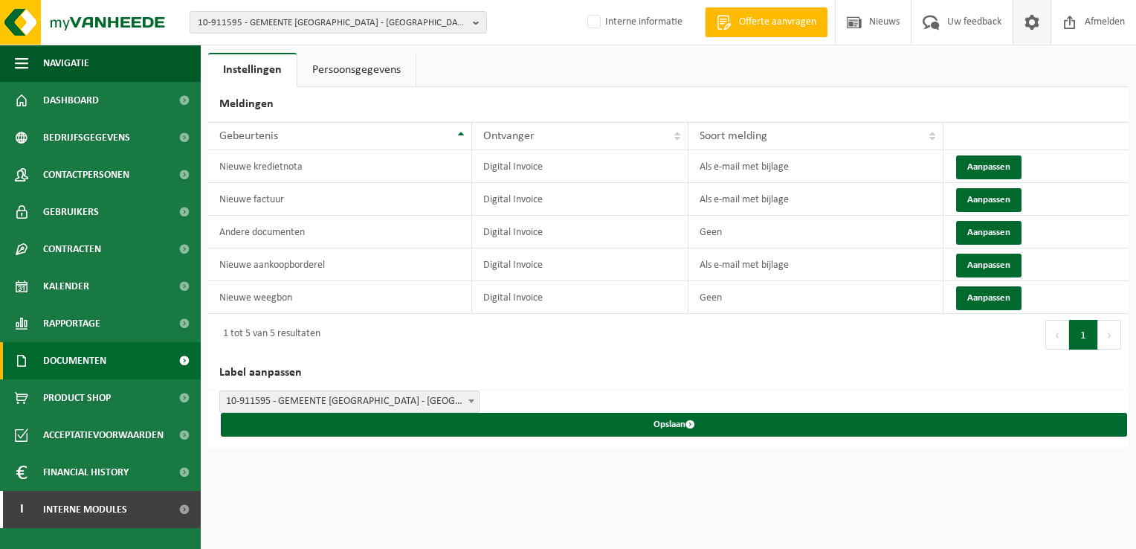
click at [98, 373] on span "Documenten" at bounding box center [74, 360] width 63 height 37
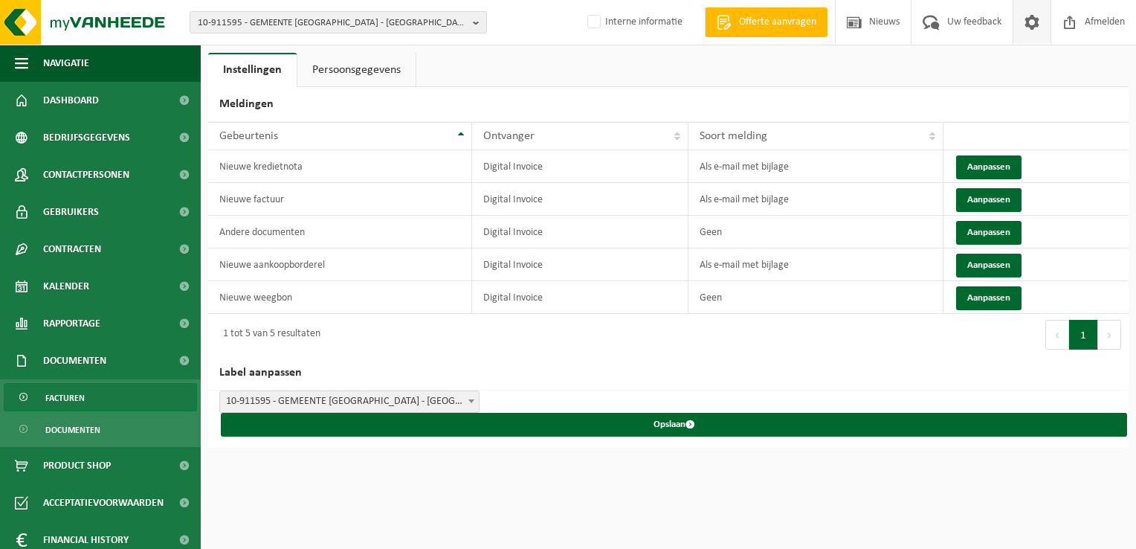
click at [92, 389] on link "Facturen" at bounding box center [100, 397] width 193 height 28
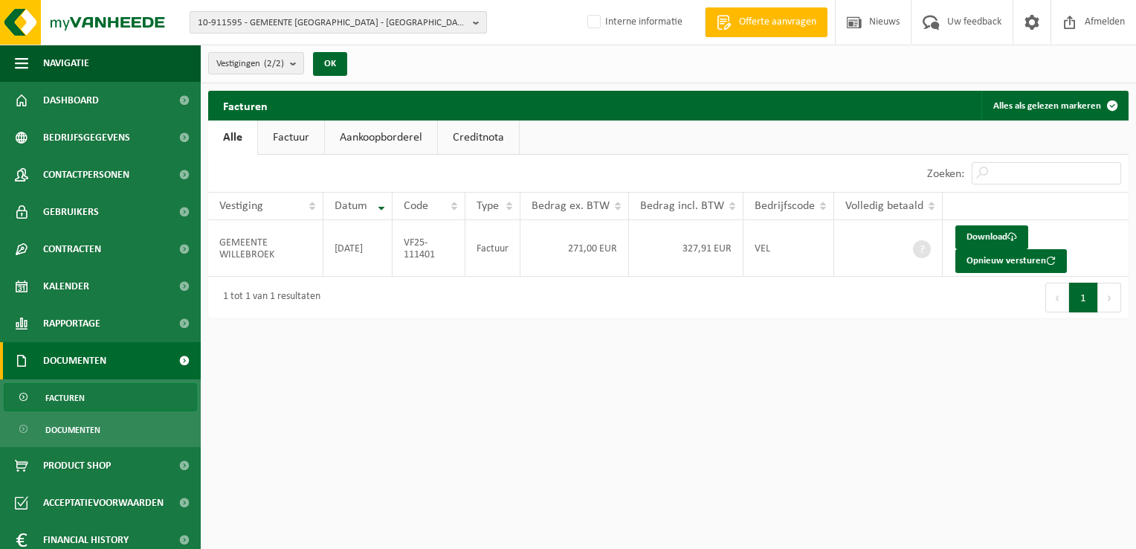
click at [231, 24] on span "10-911595 - GEMEENTE [GEOGRAPHIC_DATA] - [GEOGRAPHIC_DATA]" at bounding box center [332, 23] width 269 height 22
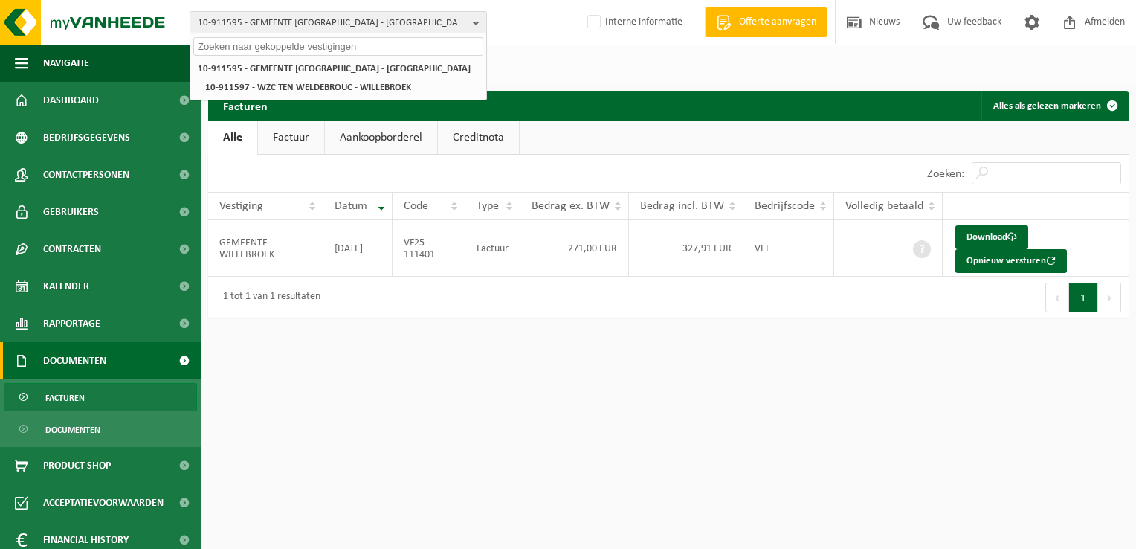
paste input "01-904130"
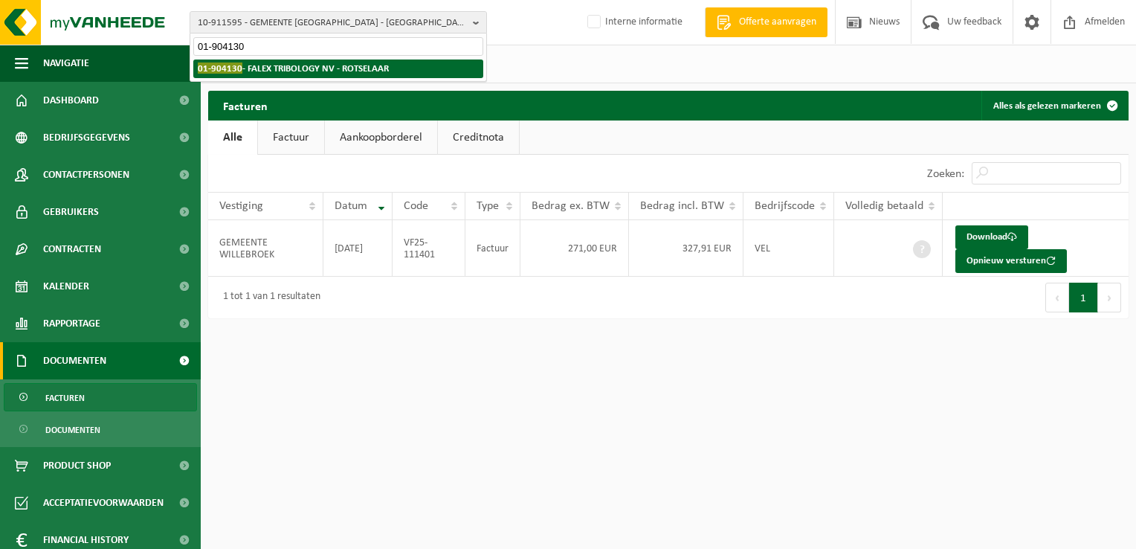
type input "01-904130"
click at [275, 66] on strong "01-904130 - FALEX TRIBOLOGY NV - ROTSELAAR" at bounding box center [293, 67] width 191 height 11
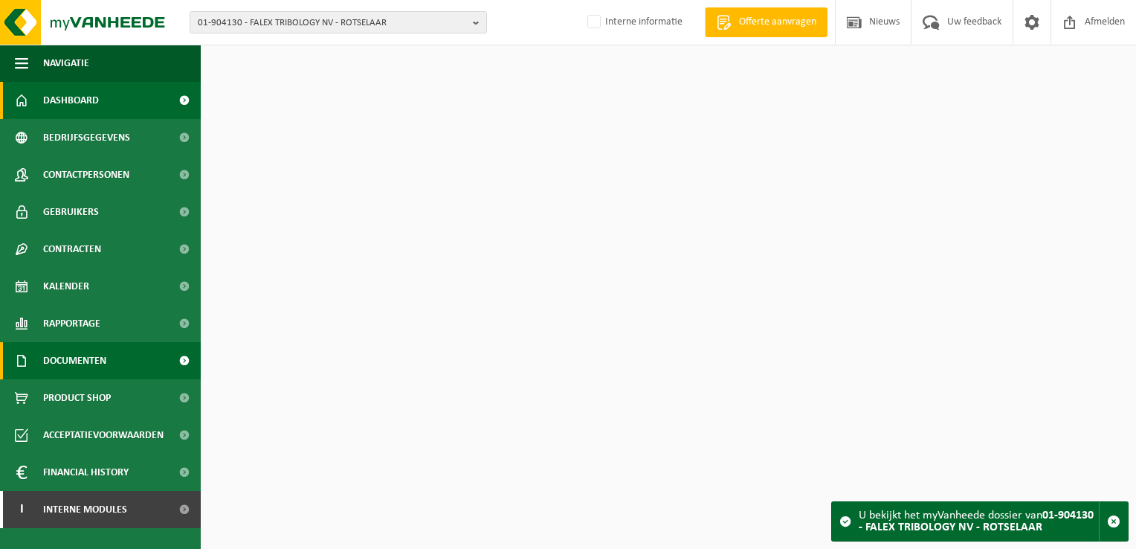
click at [89, 364] on span "Documenten" at bounding box center [74, 360] width 63 height 37
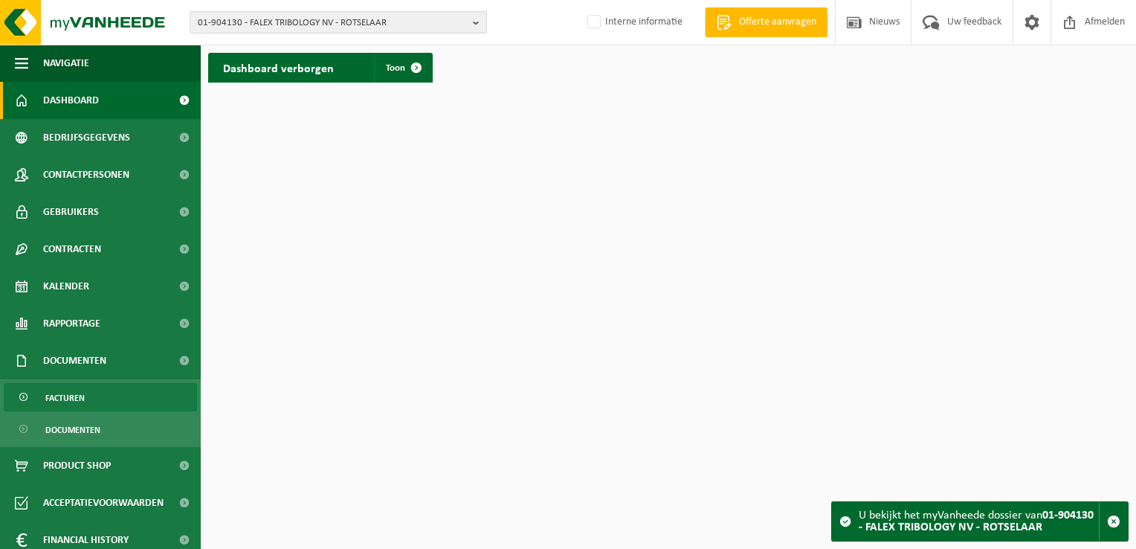
click at [95, 386] on link "Facturen" at bounding box center [100, 397] width 193 height 28
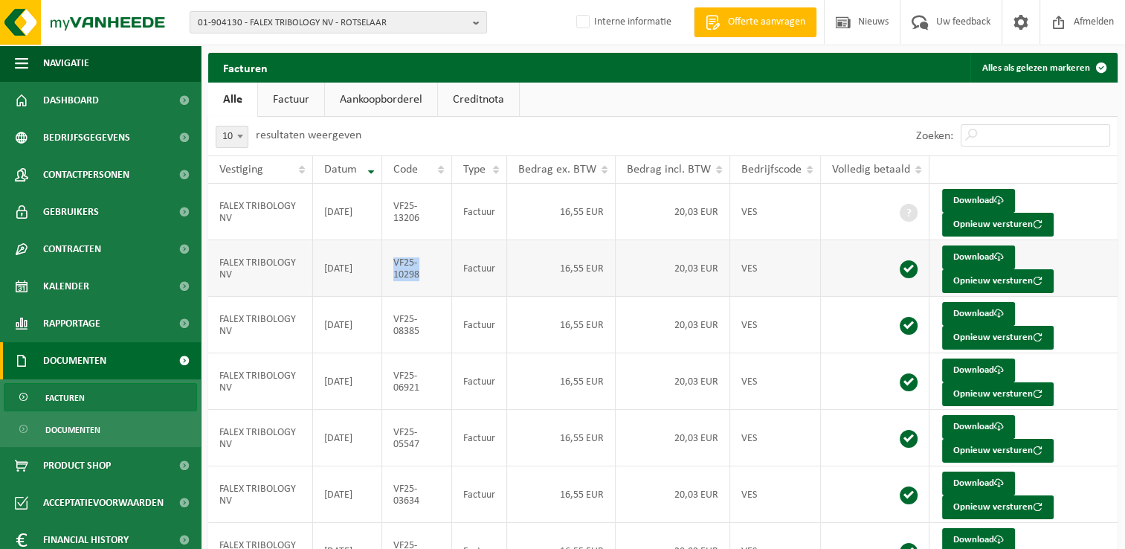
drag, startPoint x: 423, startPoint y: 277, endPoint x: 392, endPoint y: 266, distance: 32.2
click at [392, 266] on td "VF25-10298" at bounding box center [416, 268] width 69 height 56
copy td "VF25-10298"
drag, startPoint x: 422, startPoint y: 220, endPoint x: 398, endPoint y: 206, distance: 28.3
click at [398, 206] on td "VF25-13206" at bounding box center [416, 212] width 69 height 56
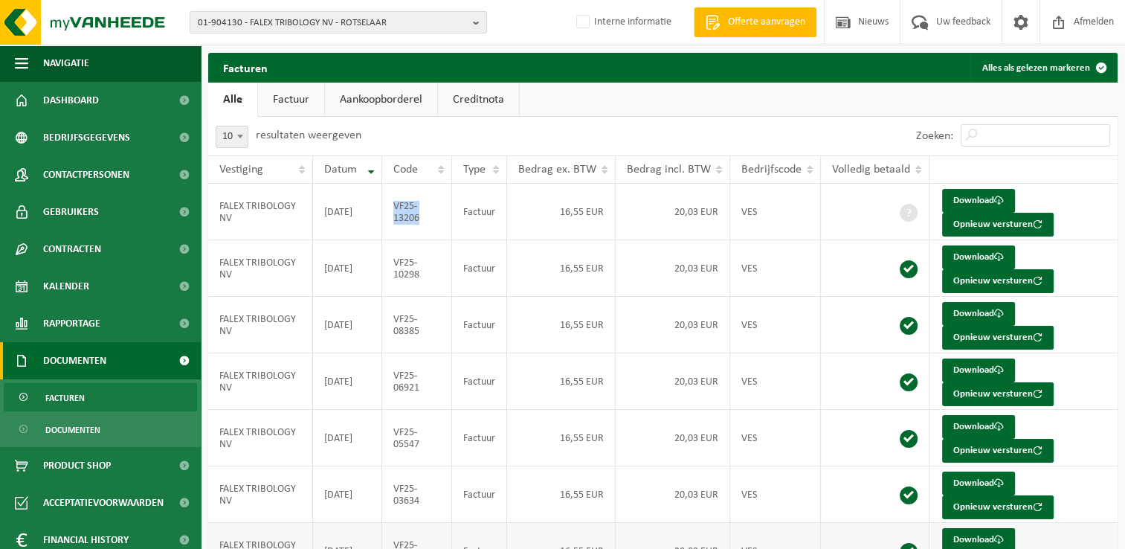
copy td "VF25-13206"
